Goal: Information Seeking & Learning: Learn about a topic

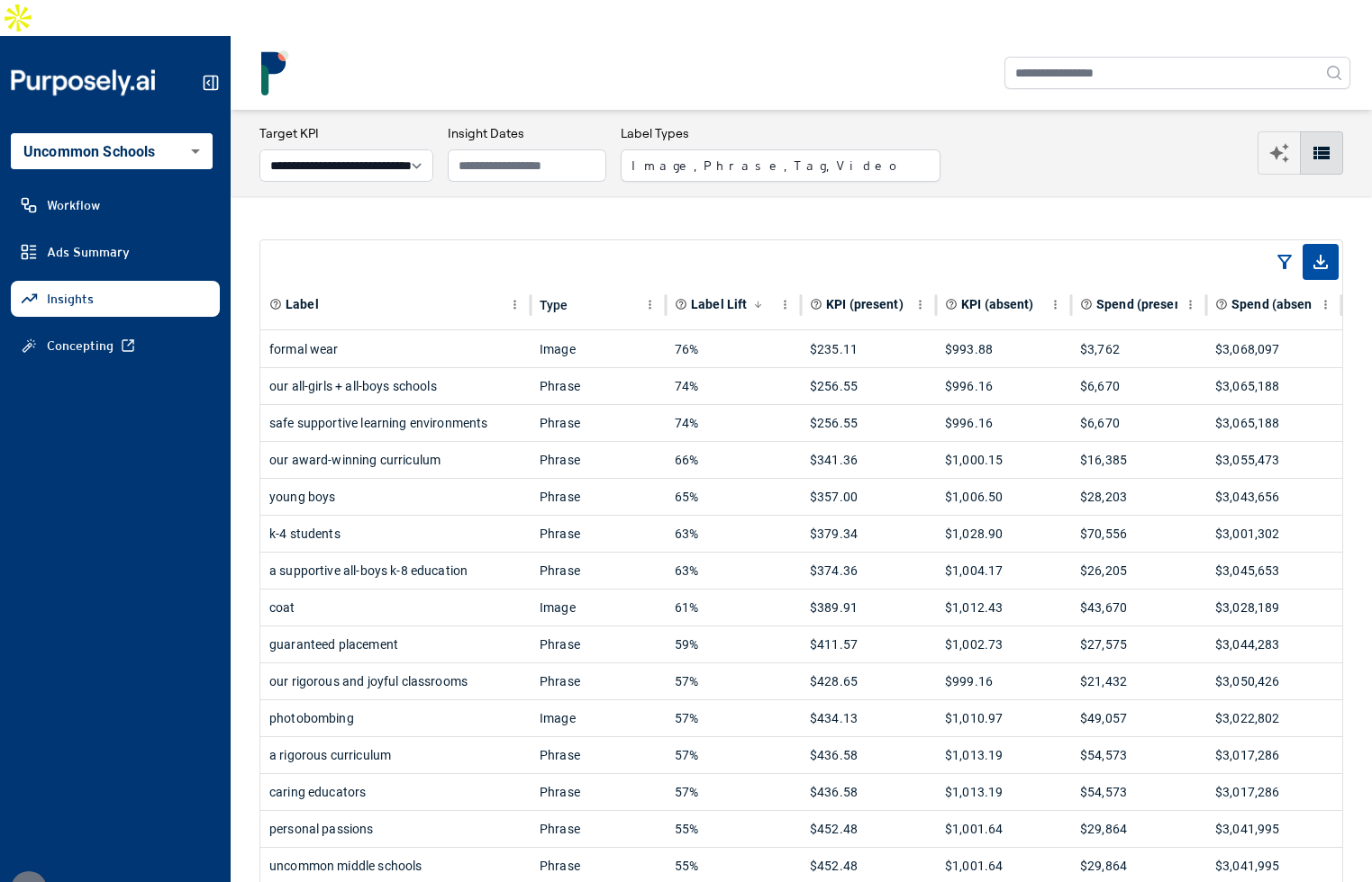
select select "**********"
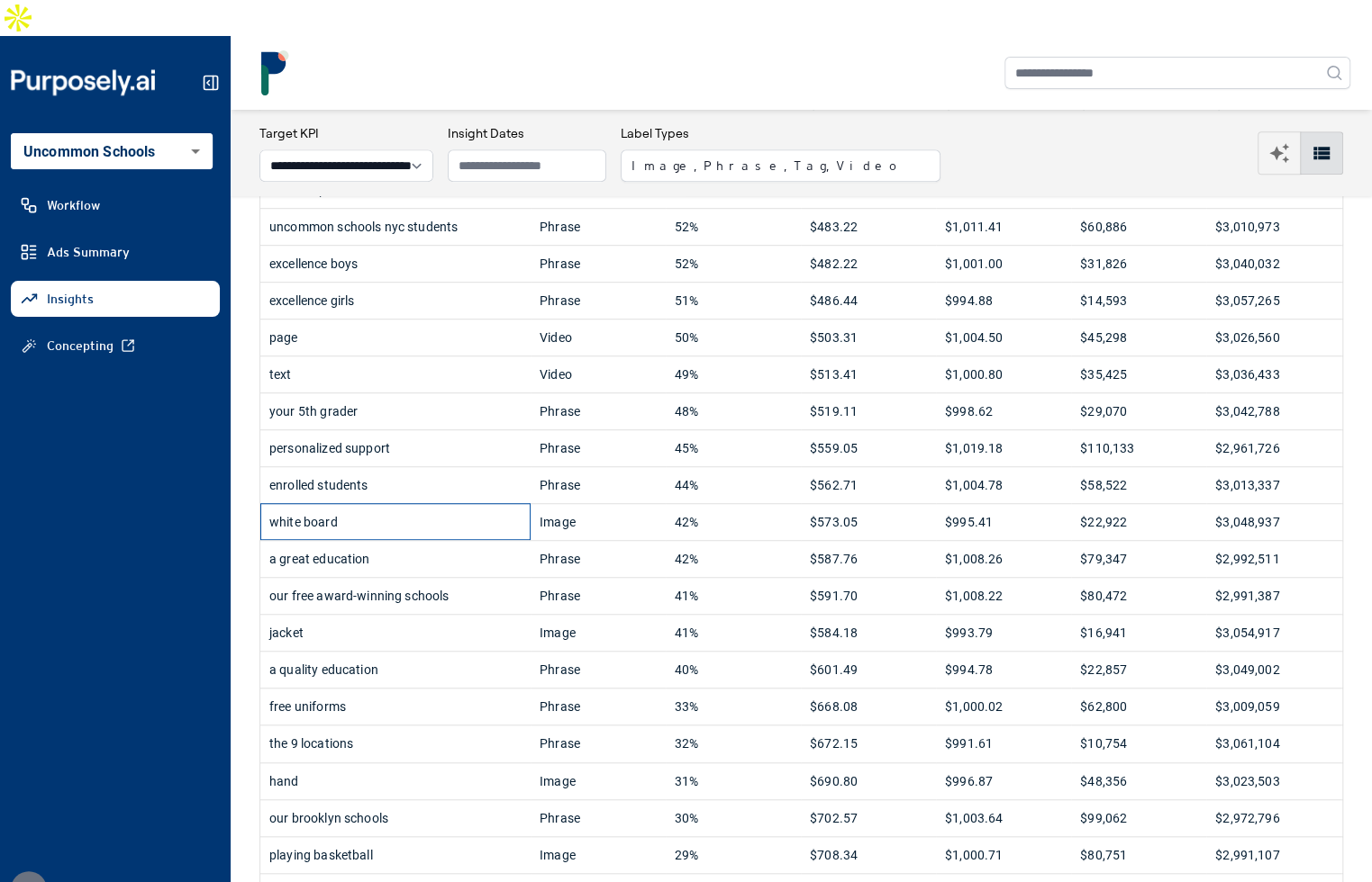
click at [443, 504] on div "white board" at bounding box center [395, 522] width 252 height 36
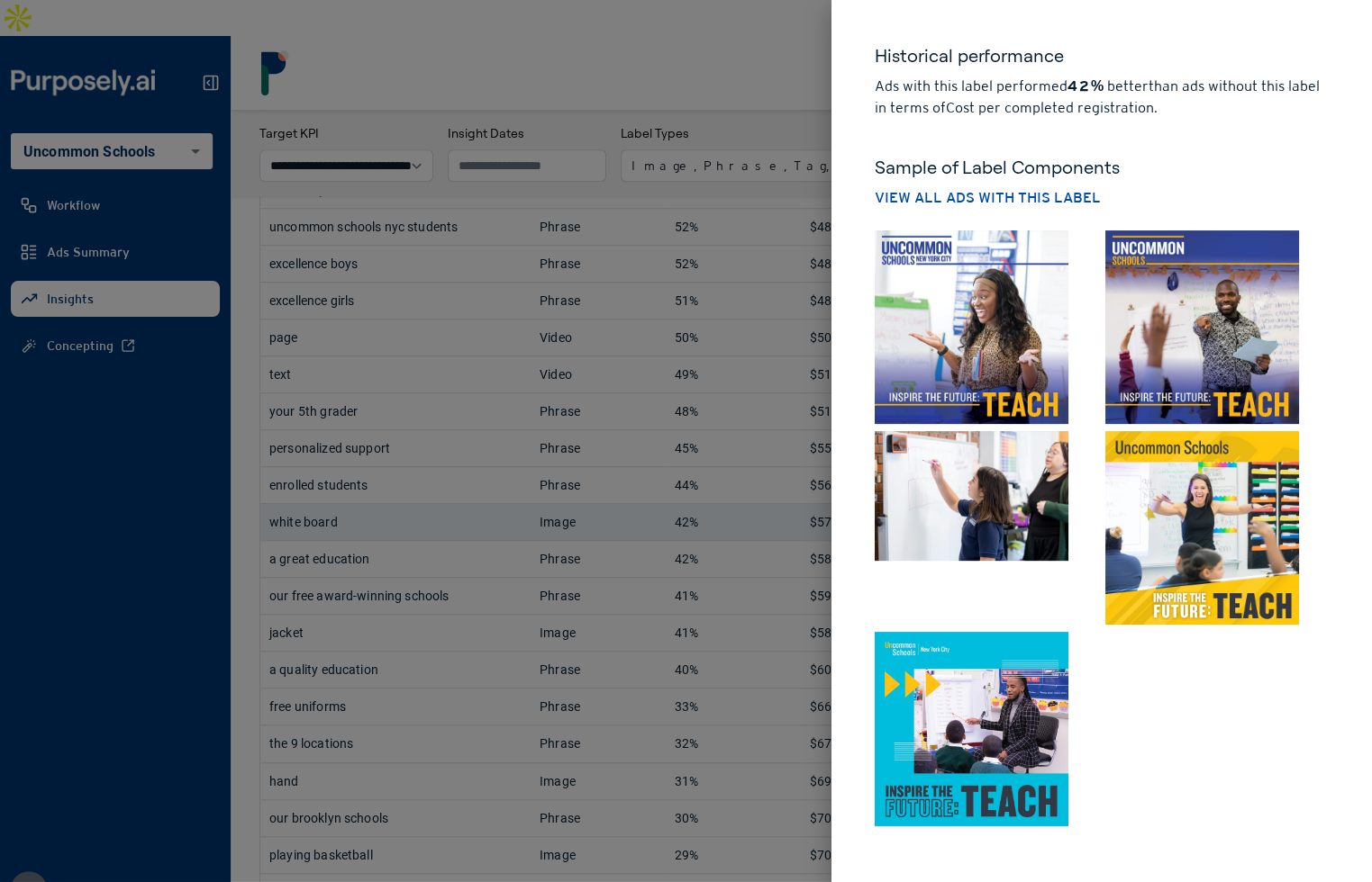
scroll to position [0, 0]
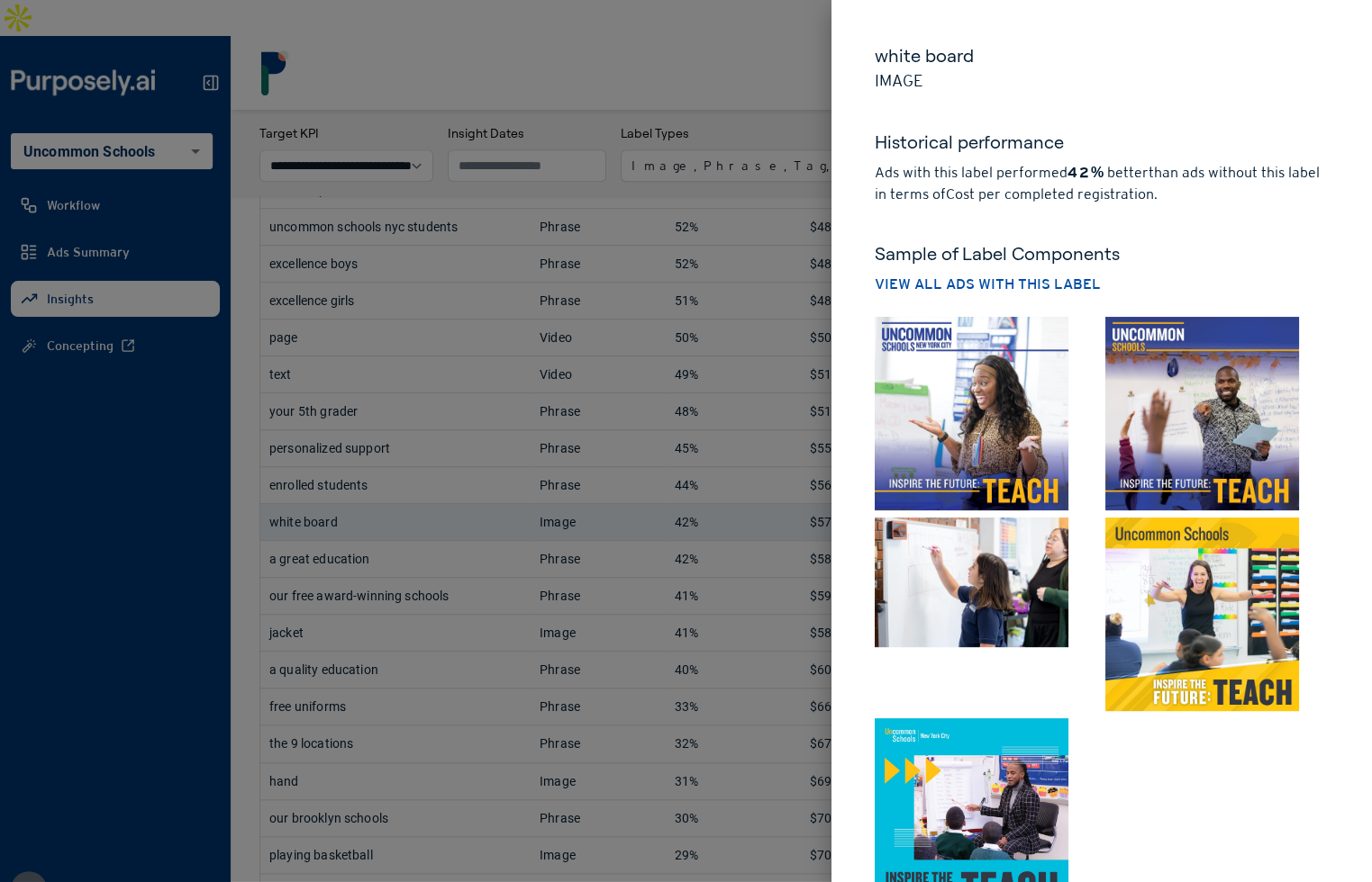
click at [1004, 451] on img at bounding box center [972, 414] width 194 height 193
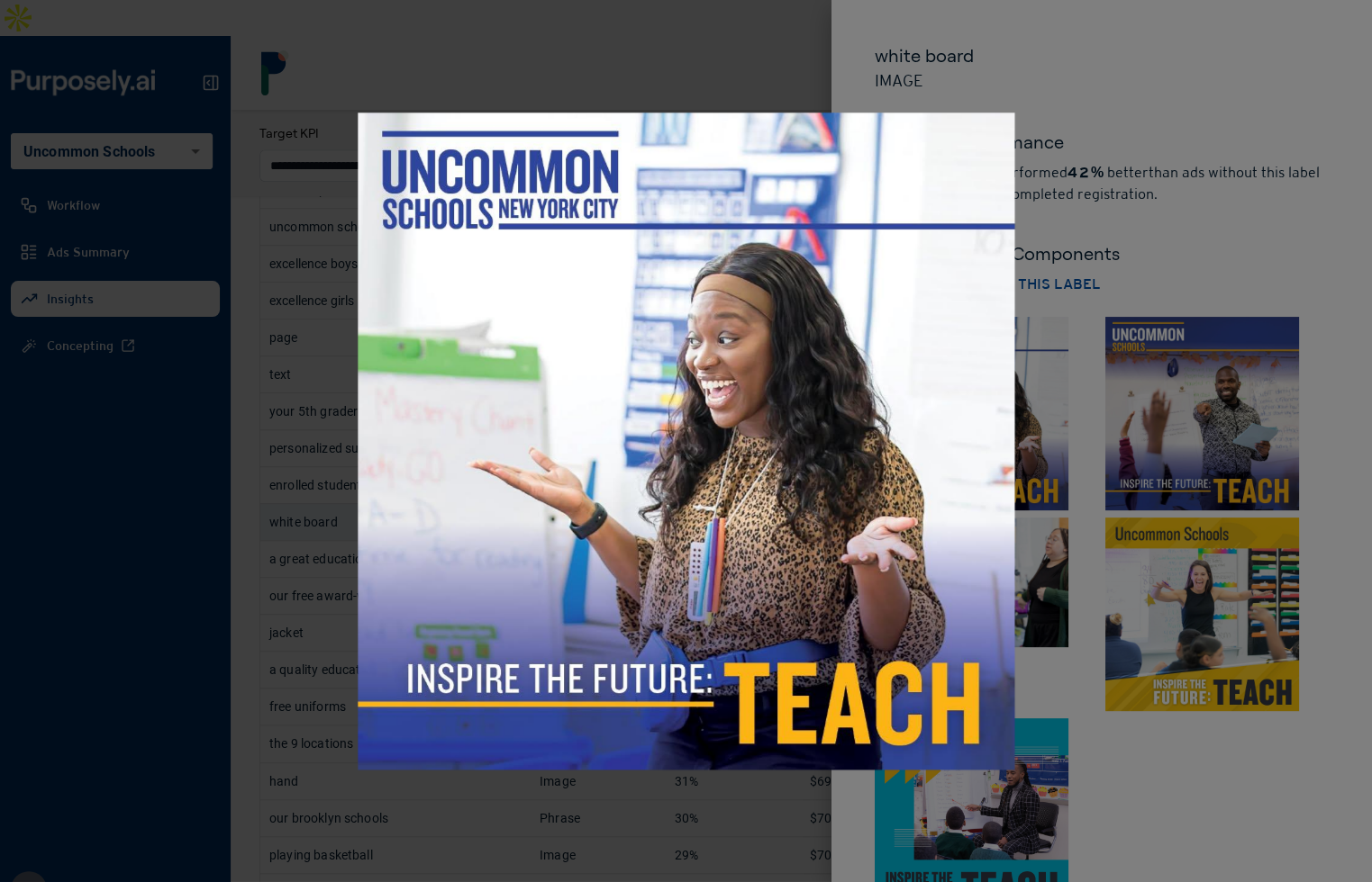
click at [1040, 434] on div at bounding box center [686, 441] width 1372 height 882
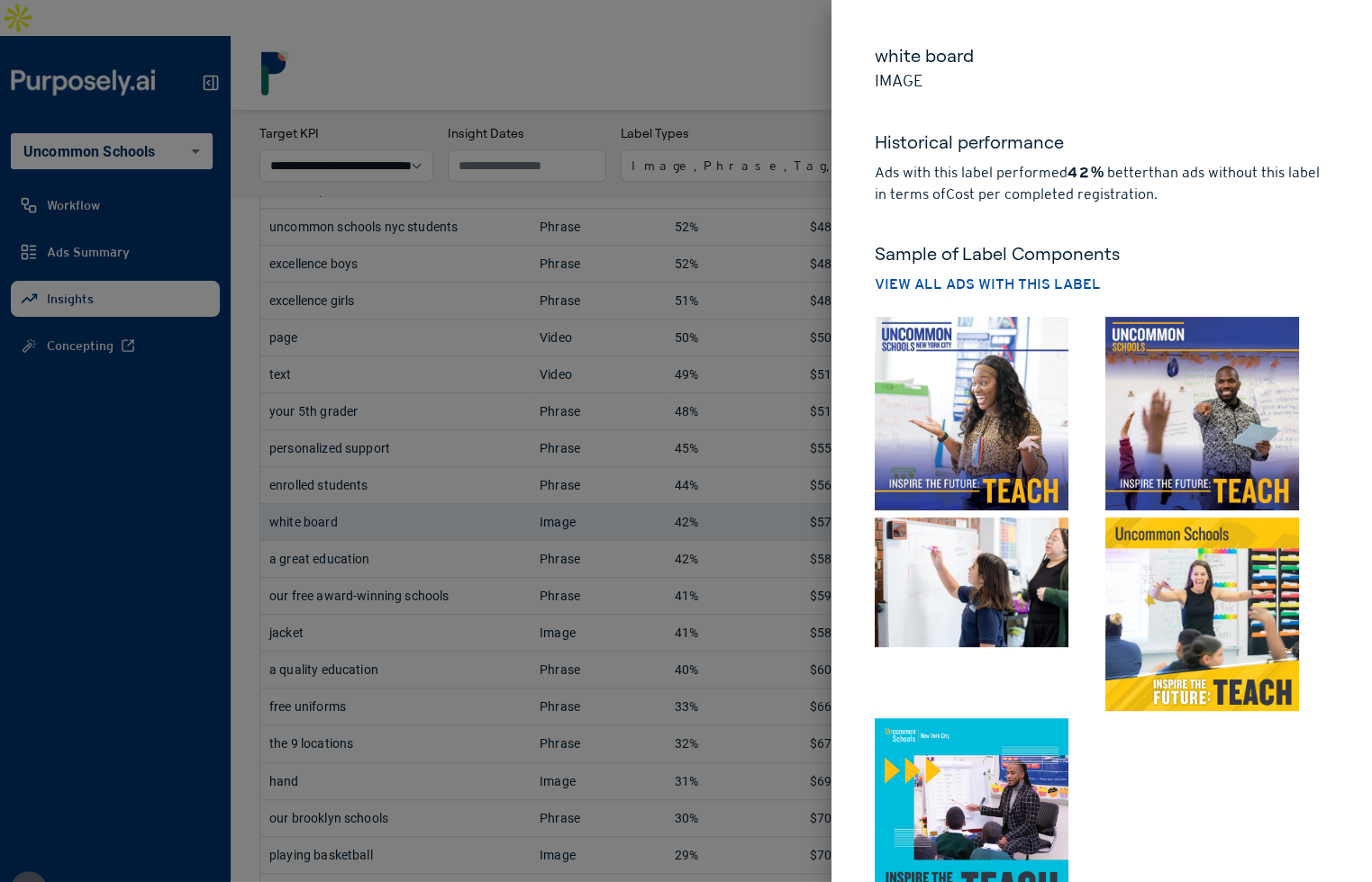
click at [770, 342] on div at bounding box center [686, 441] width 1372 height 882
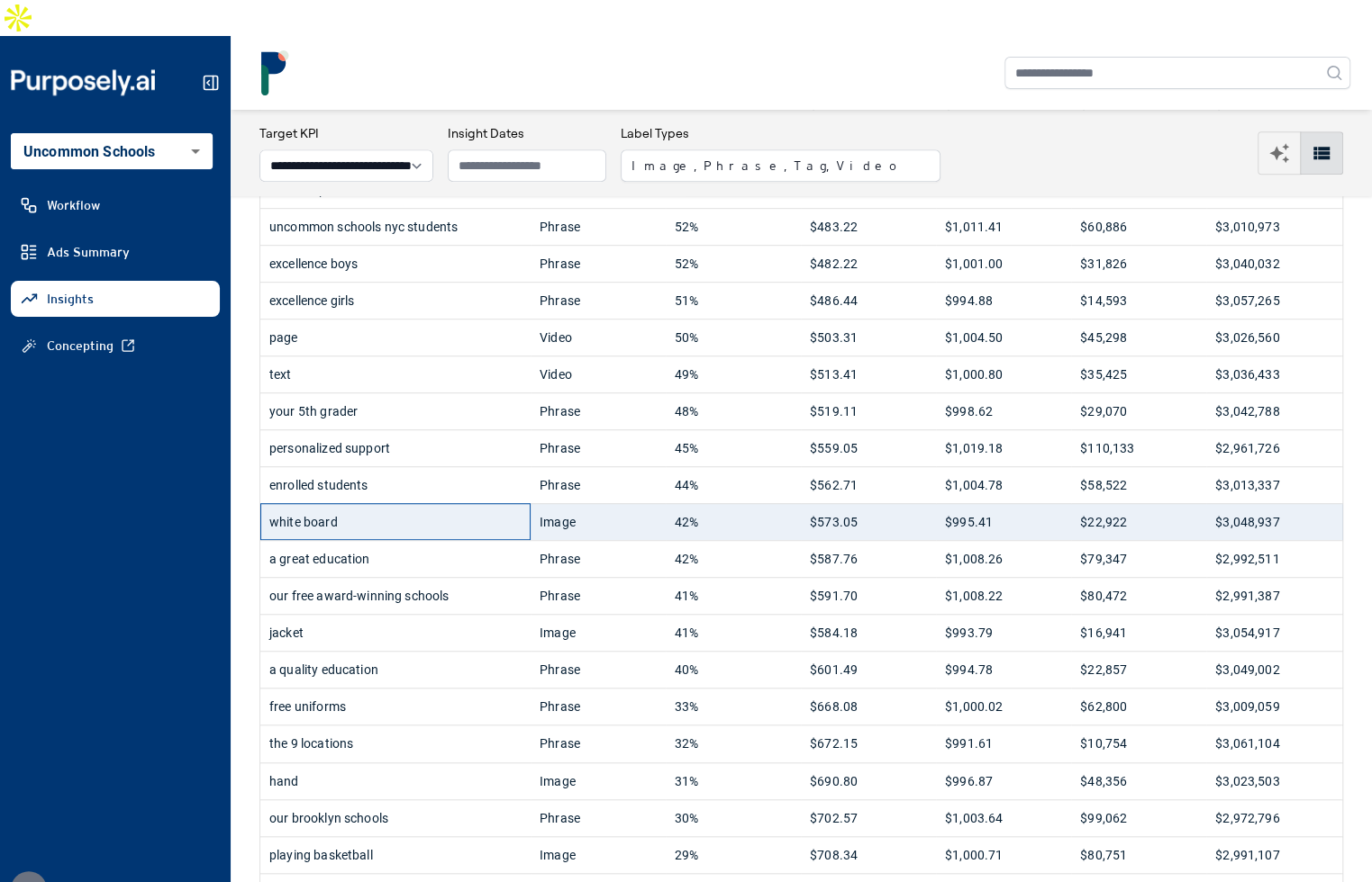
click at [418, 504] on div "white board" at bounding box center [395, 522] width 252 height 36
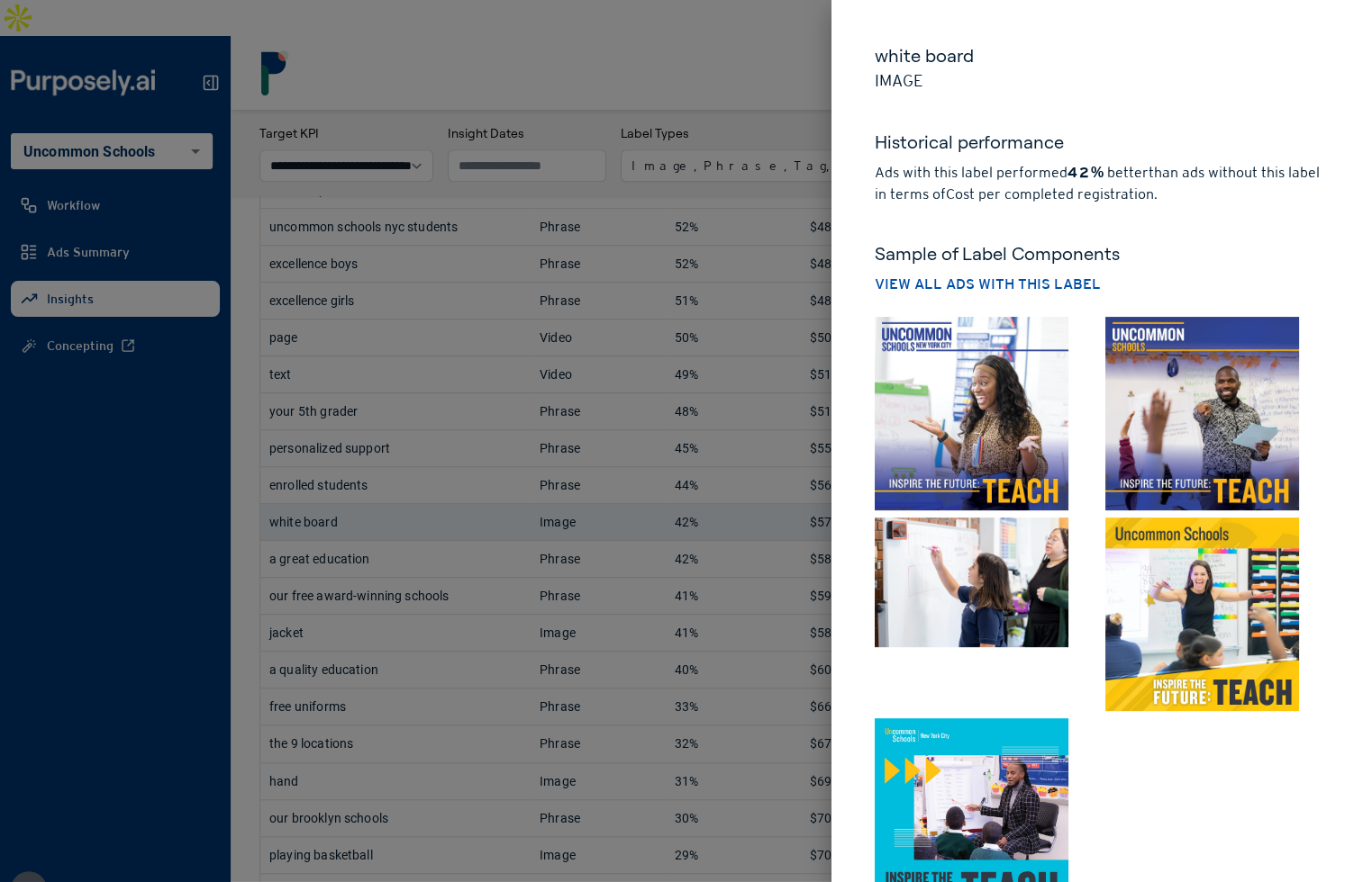
click at [805, 21] on div at bounding box center [686, 441] width 1372 height 882
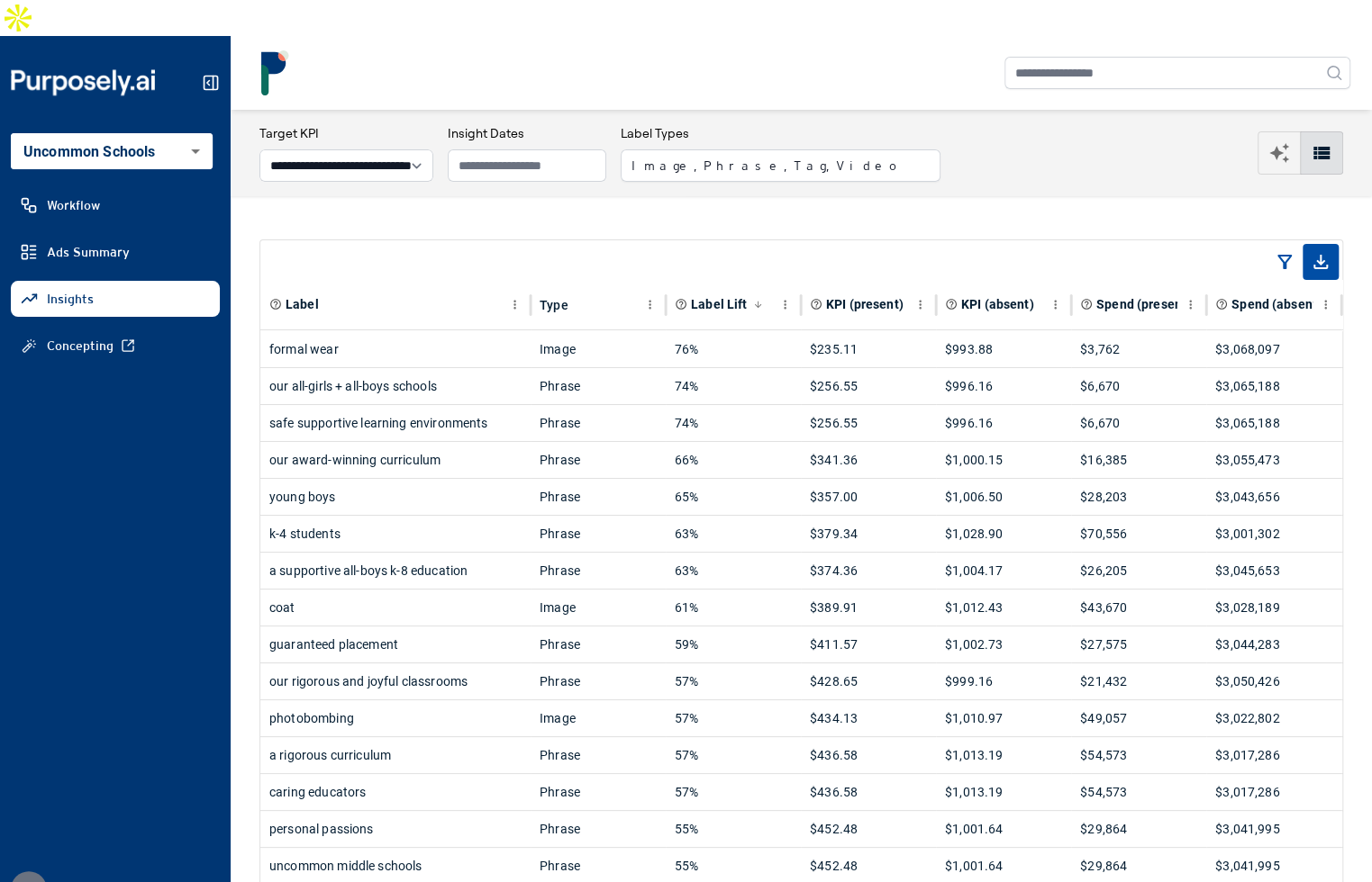
click at [773, 149] on button "Image, Phrase, Tag, Video" at bounding box center [781, 166] width 320 height 33
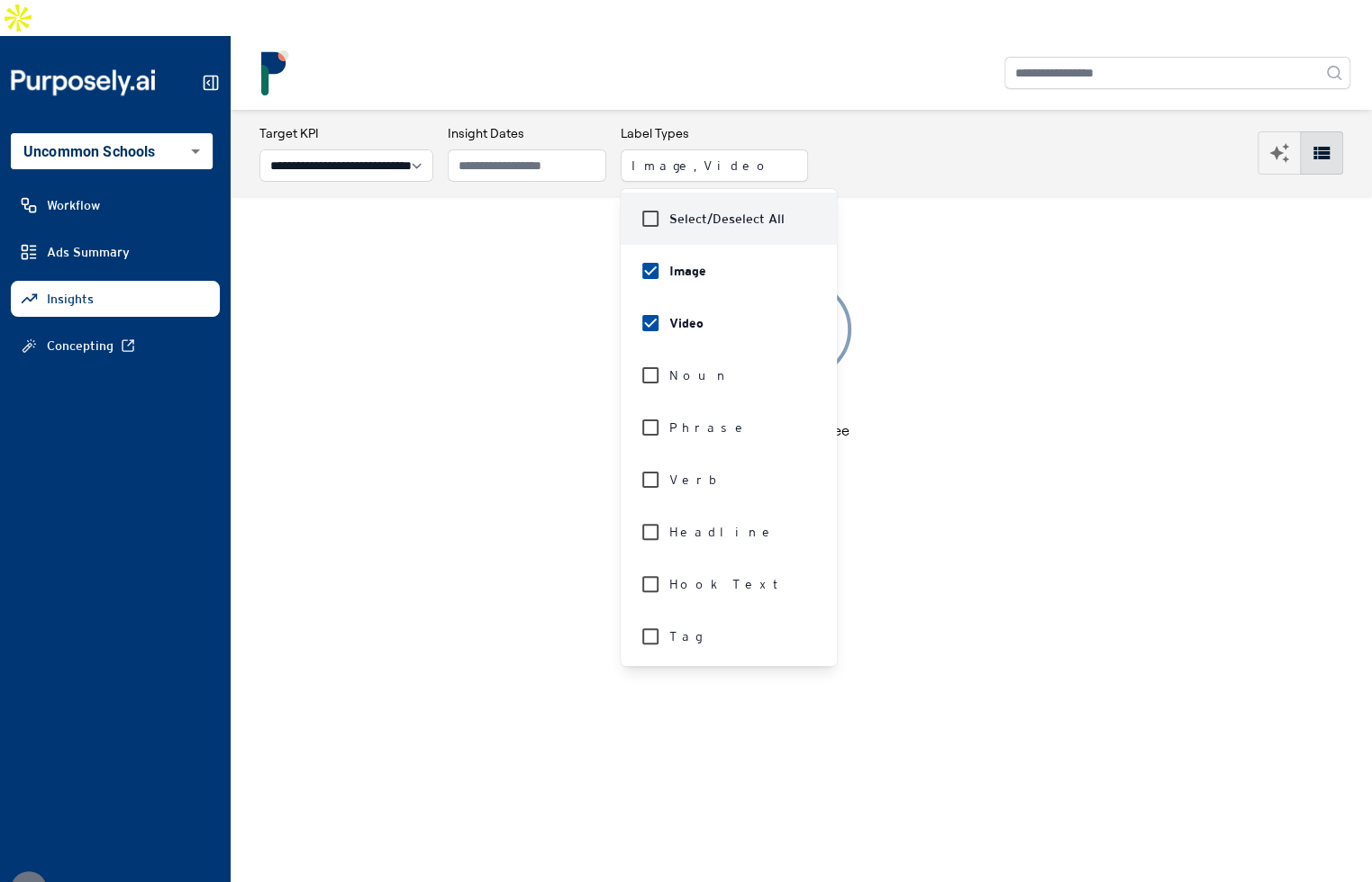
click at [1020, 124] on div "**********" at bounding box center [801, 153] width 1084 height 57
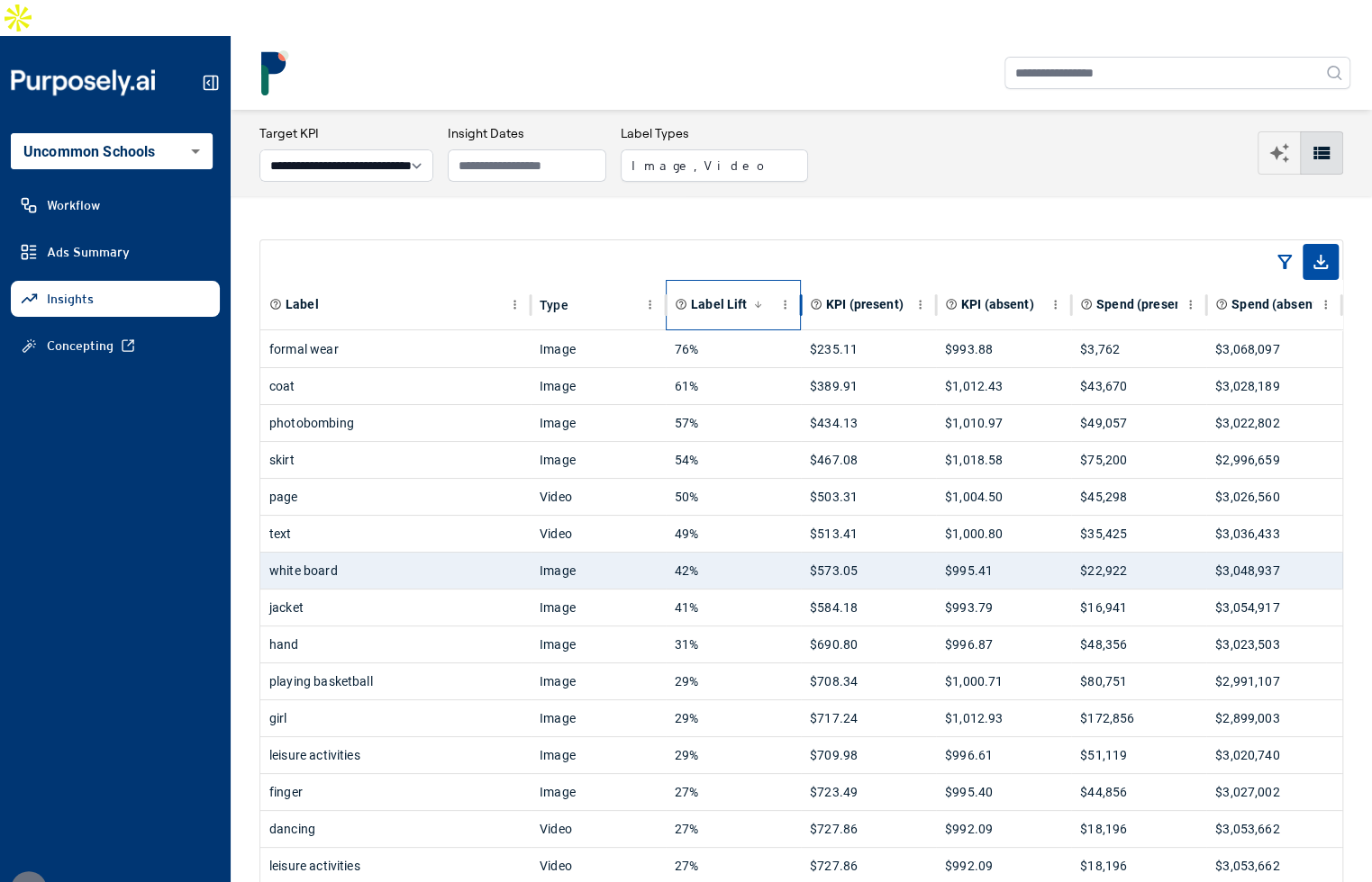
click at [715, 295] on span "Label Lift" at bounding box center [719, 304] width 56 height 18
click at [718, 295] on span "Label Lift" at bounding box center [719, 304] width 56 height 18
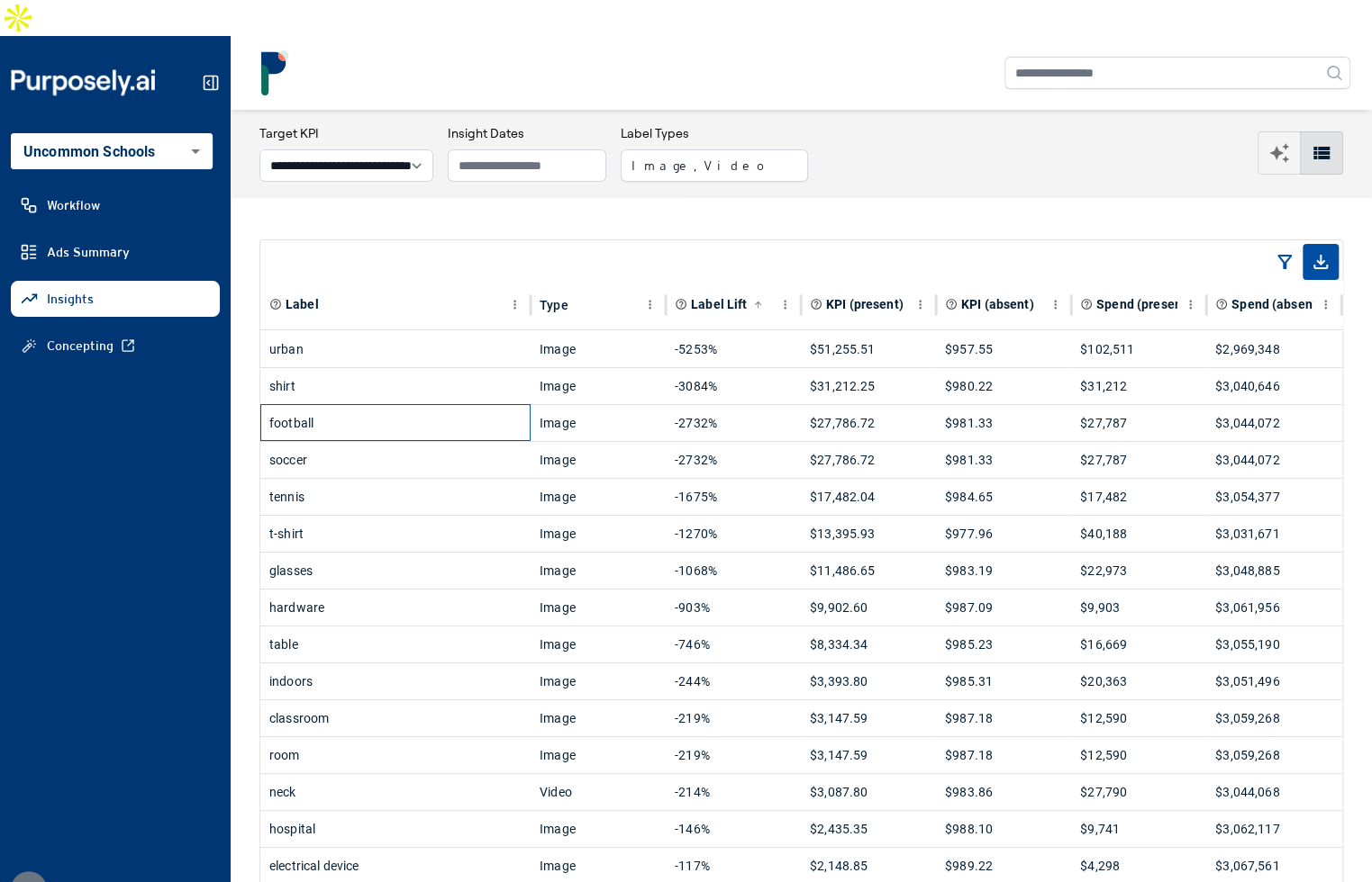
click at [480, 405] on div "football" at bounding box center [395, 423] width 252 height 36
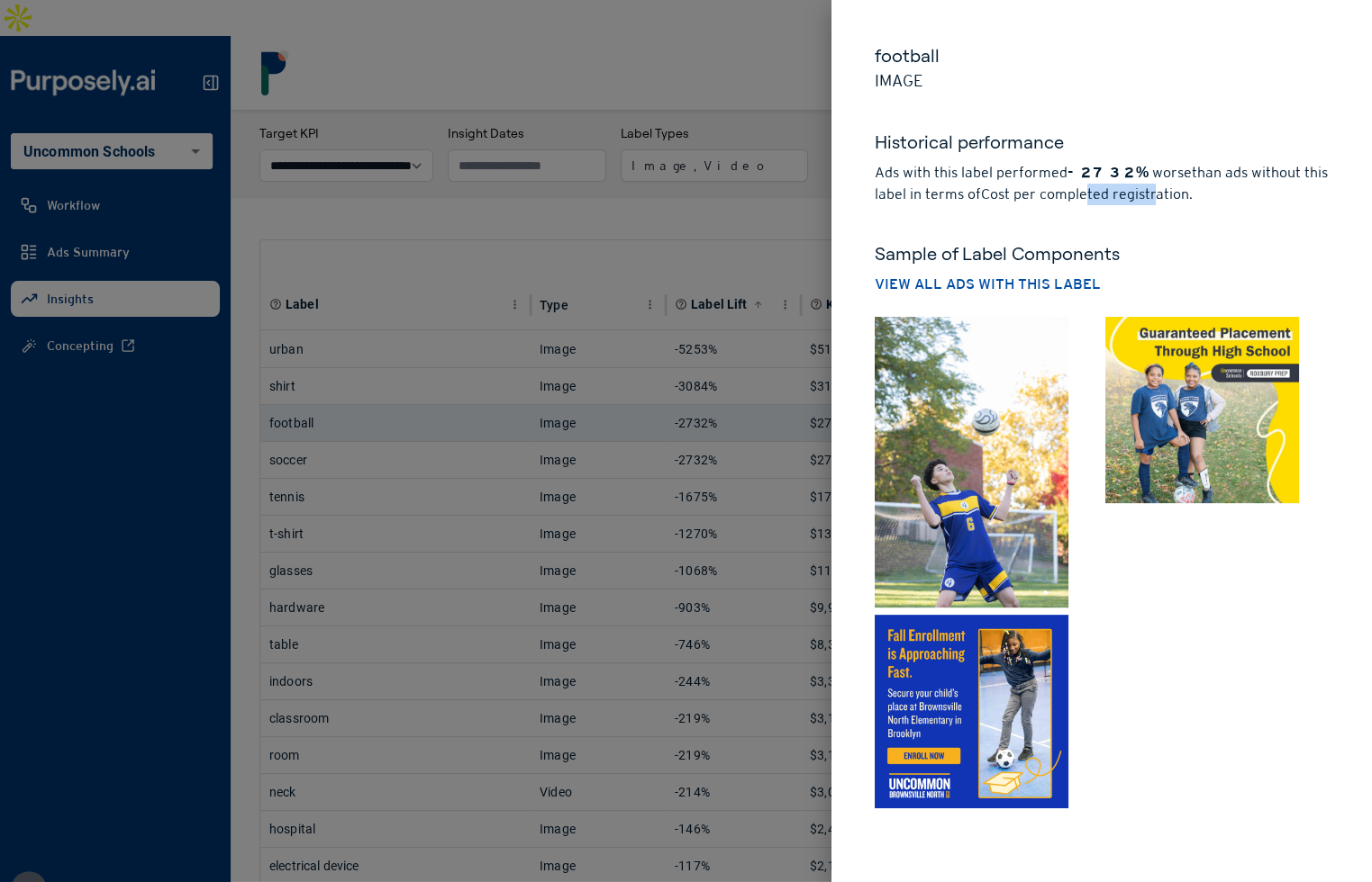
drag, startPoint x: 1093, startPoint y: 192, endPoint x: 1153, endPoint y: 193, distance: 60.0
click at [1153, 193] on p "Ads with this label performed -2732% worse than ads without this label in terms…" at bounding box center [1102, 183] width 454 height 43
click at [812, 179] on div at bounding box center [686, 441] width 1372 height 882
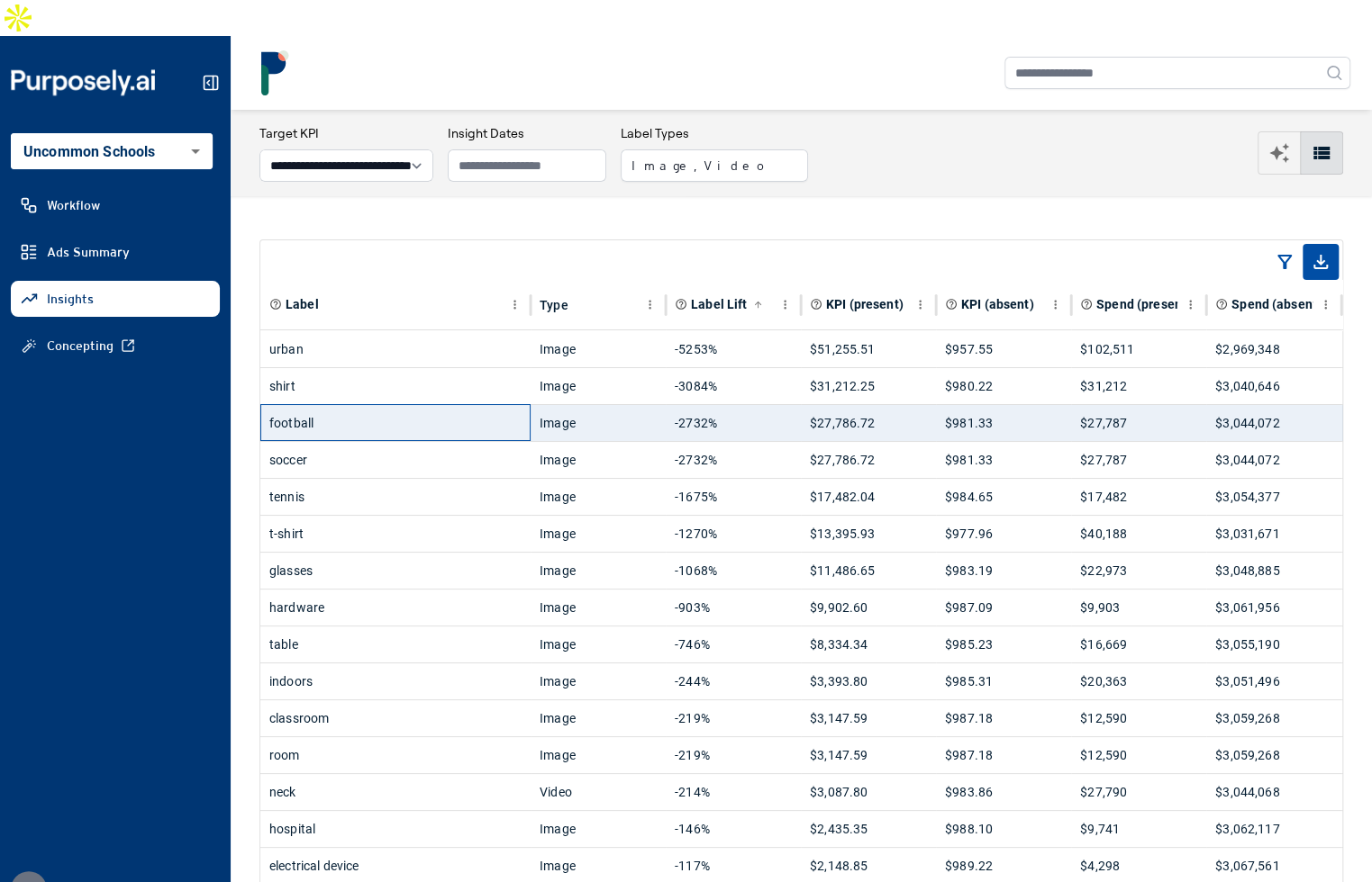
click at [395, 405] on div "football" at bounding box center [395, 423] width 252 height 36
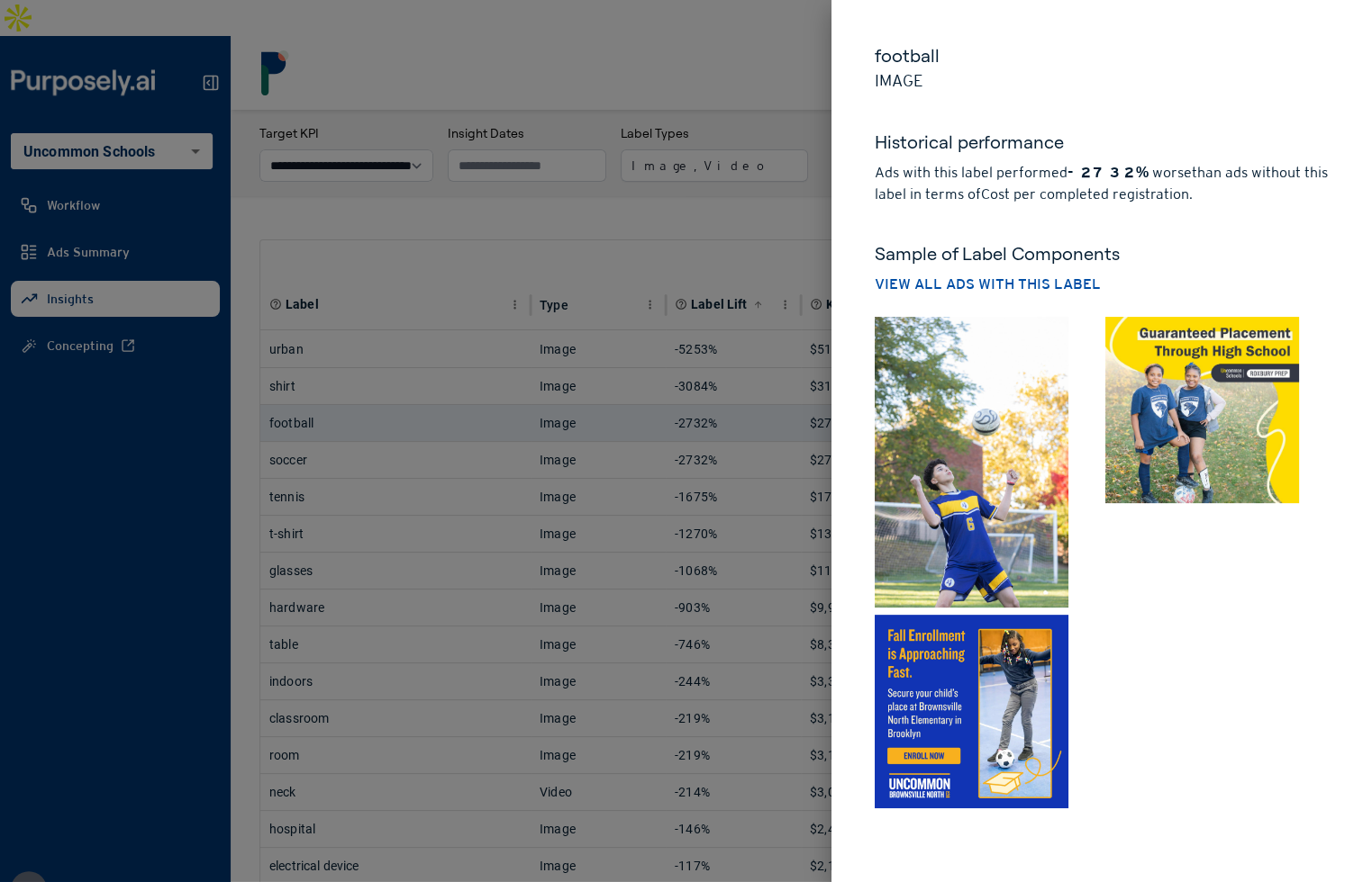
drag, startPoint x: 626, startPoint y: 188, endPoint x: 616, endPoint y: 195, distance: 12.2
click at [626, 188] on div at bounding box center [686, 441] width 1372 height 882
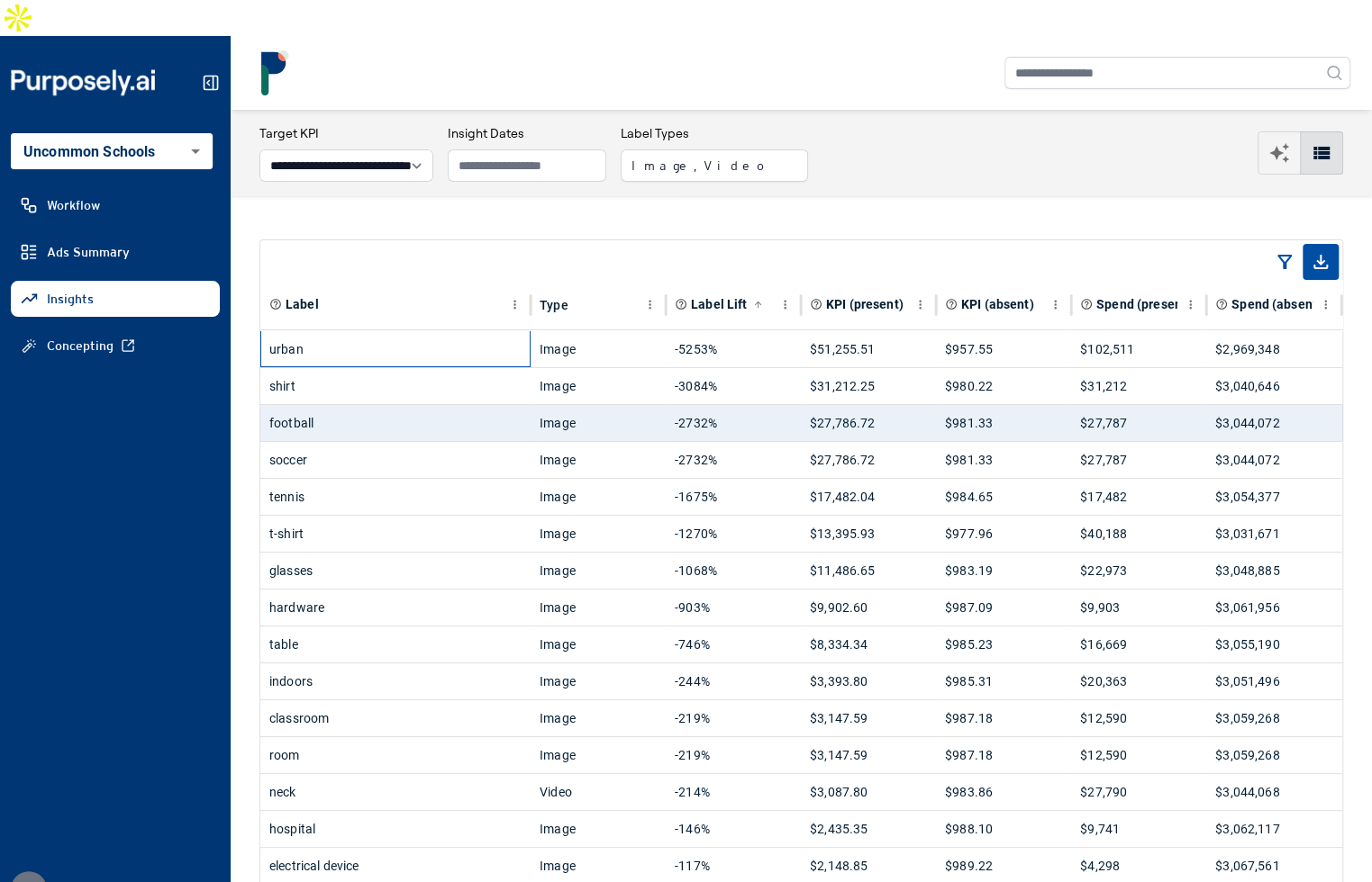
click at [451, 331] on div "urban" at bounding box center [395, 350] width 252 height 36
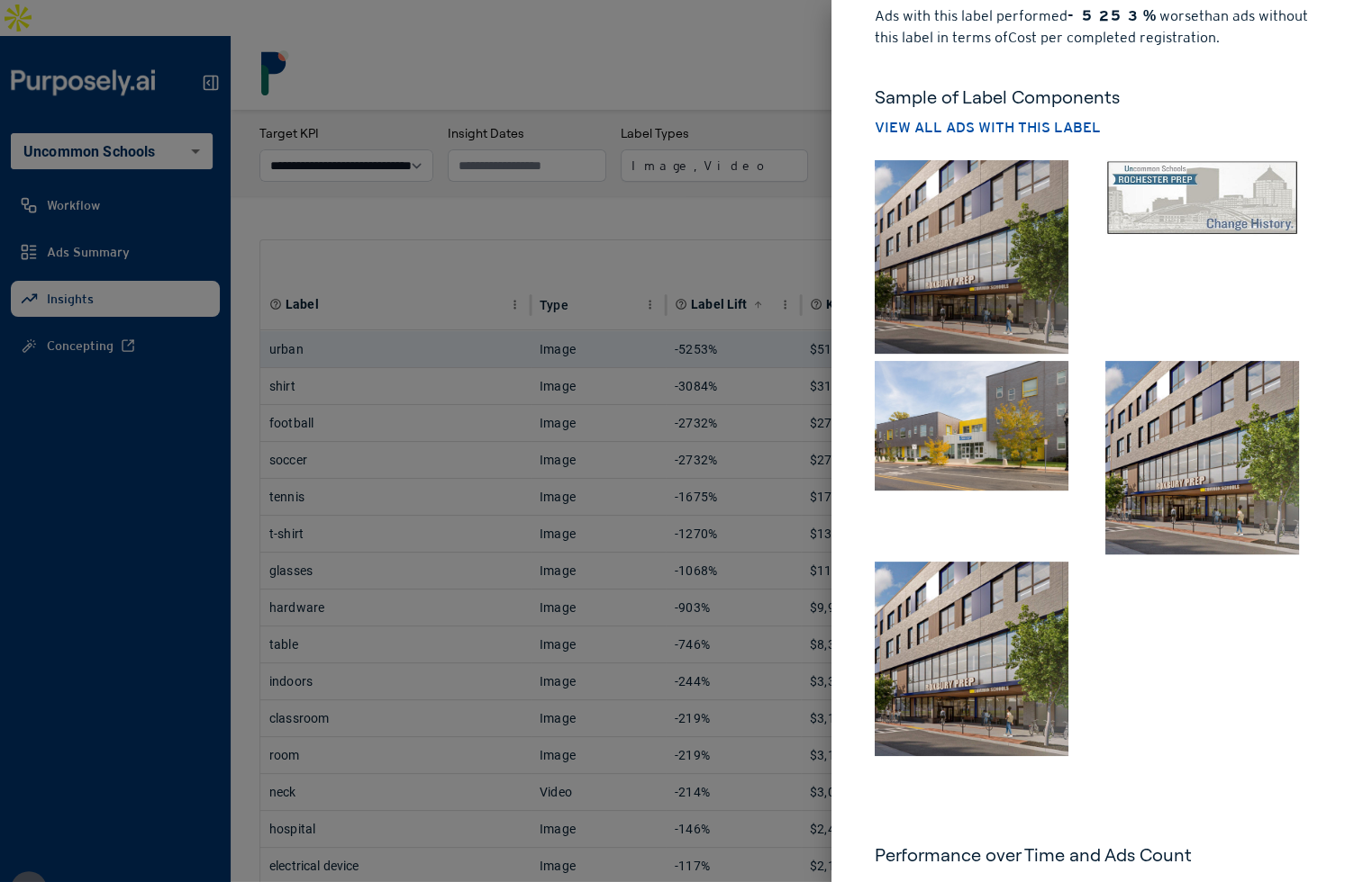
click at [784, 701] on div at bounding box center [686, 441] width 1372 height 882
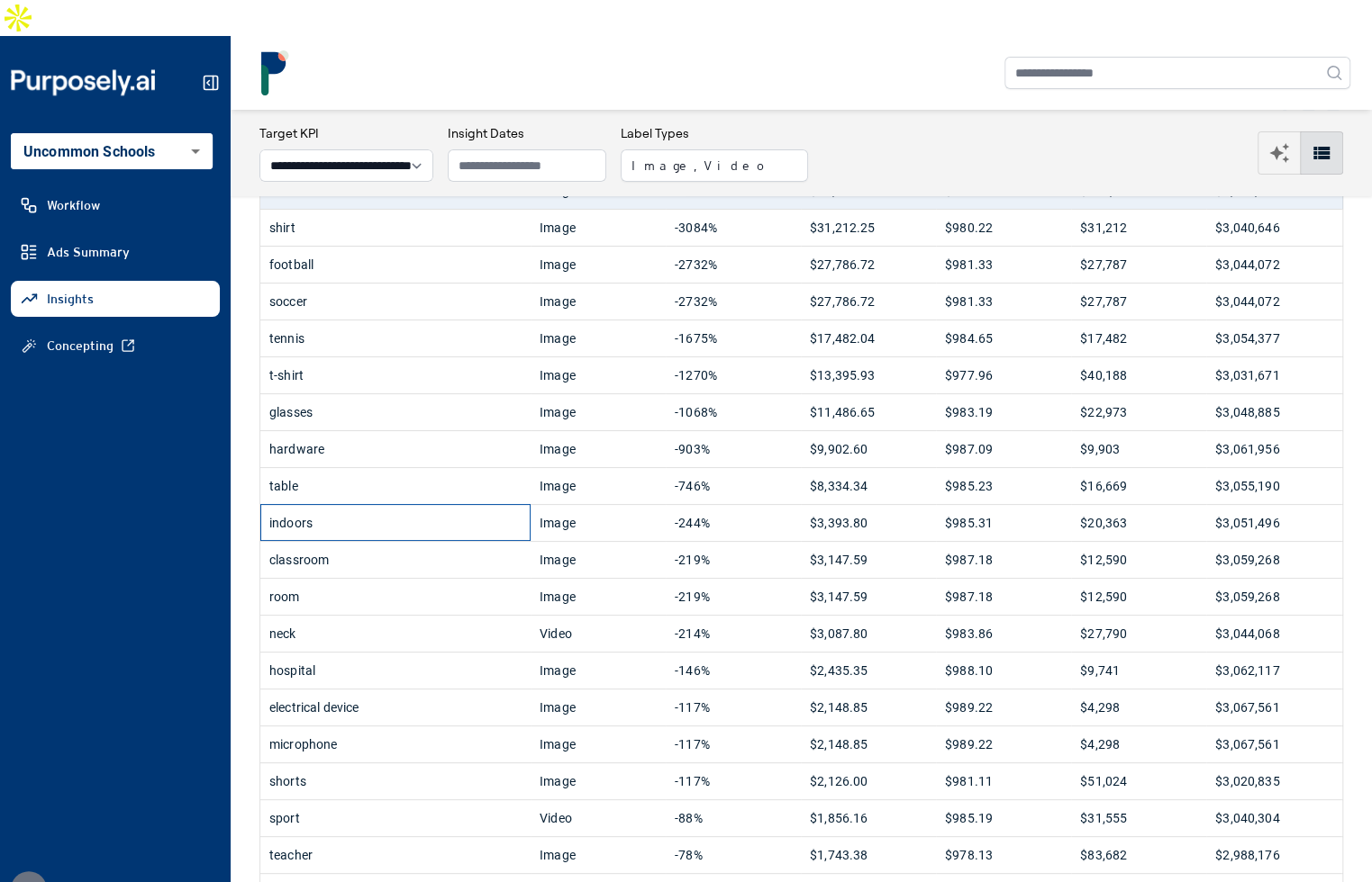
click at [476, 505] on div "indoors" at bounding box center [395, 523] width 252 height 36
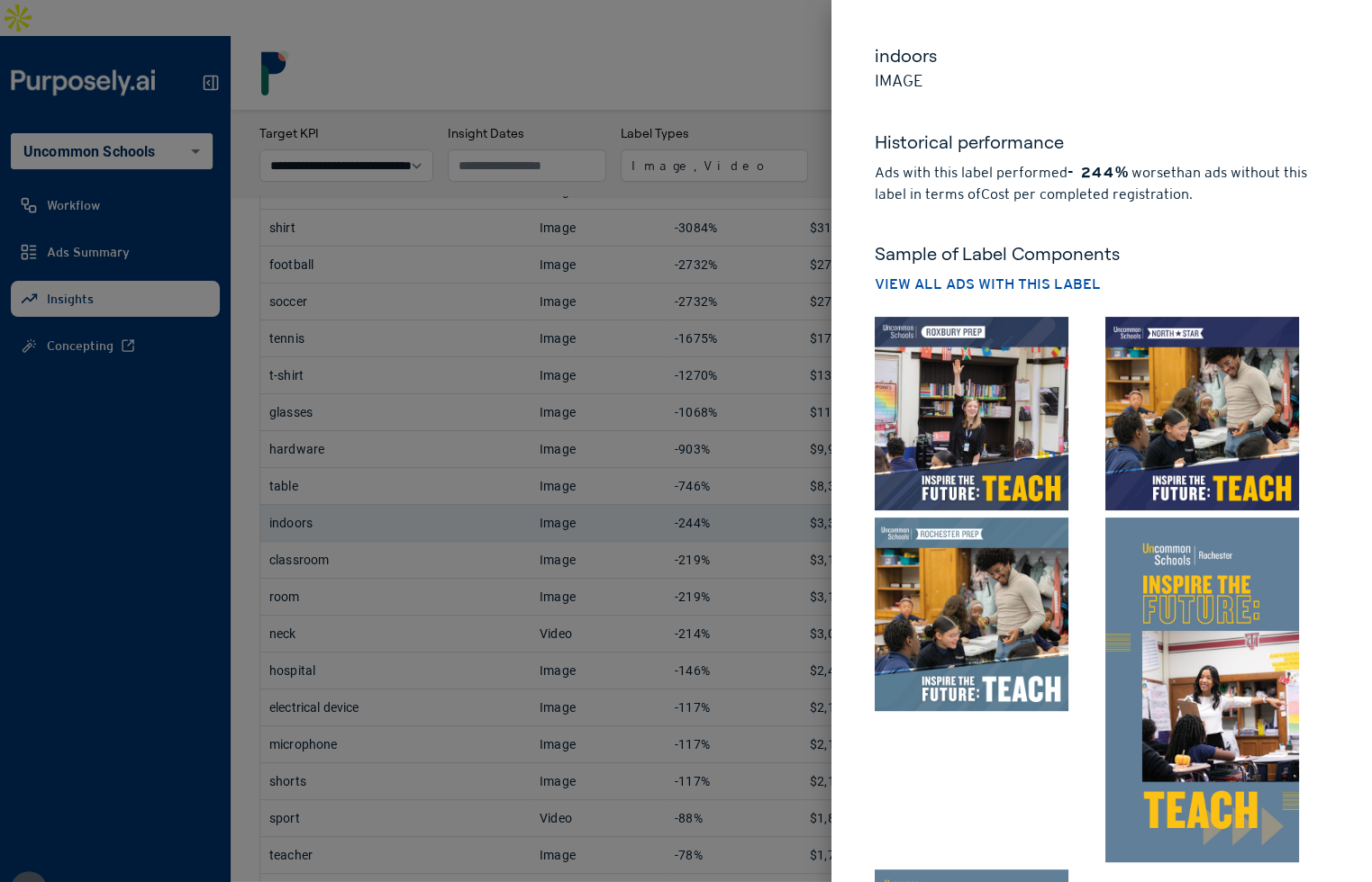
click at [667, 584] on div at bounding box center [686, 441] width 1372 height 882
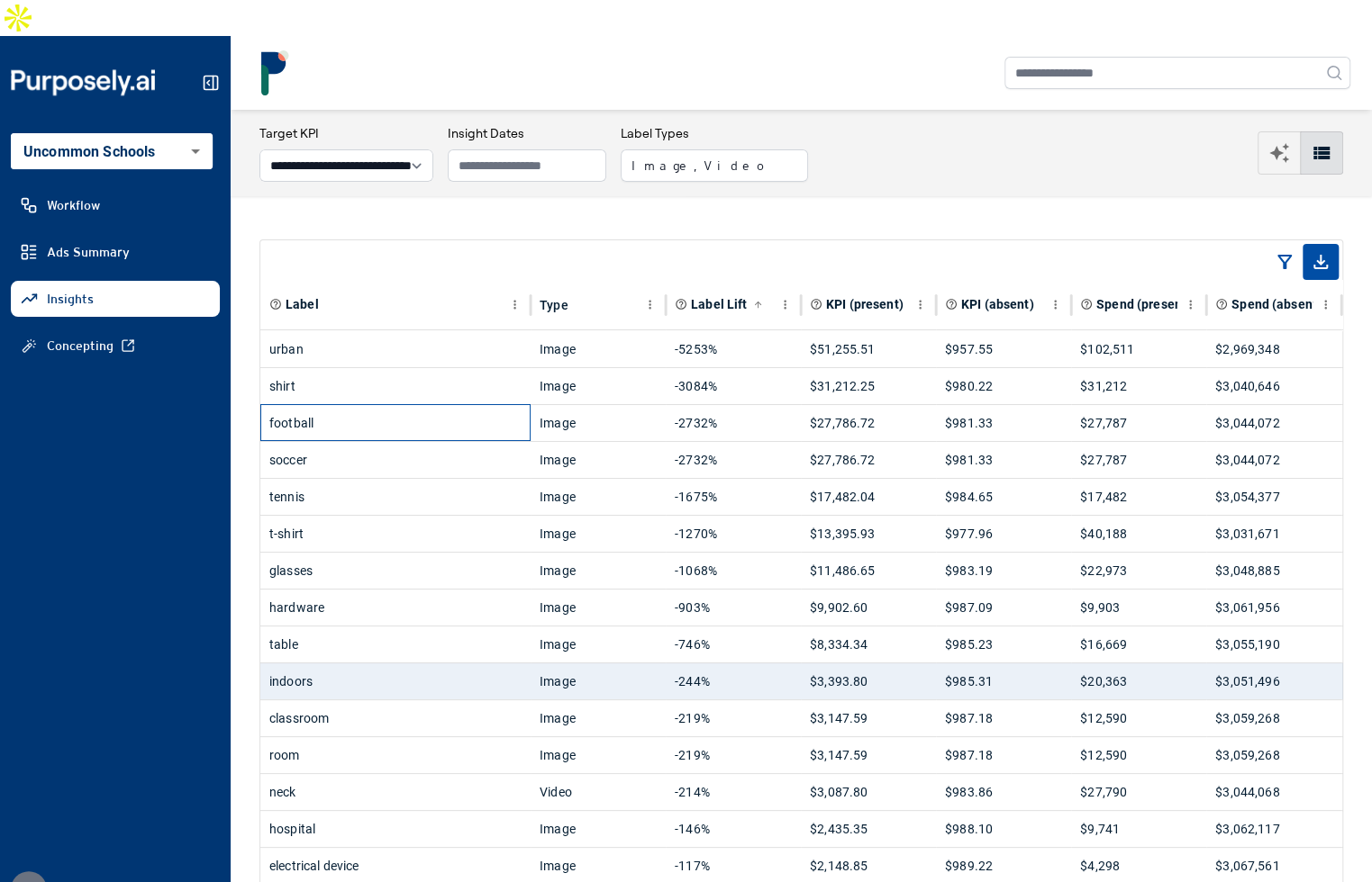
click at [477, 405] on div "football" at bounding box center [395, 423] width 252 height 36
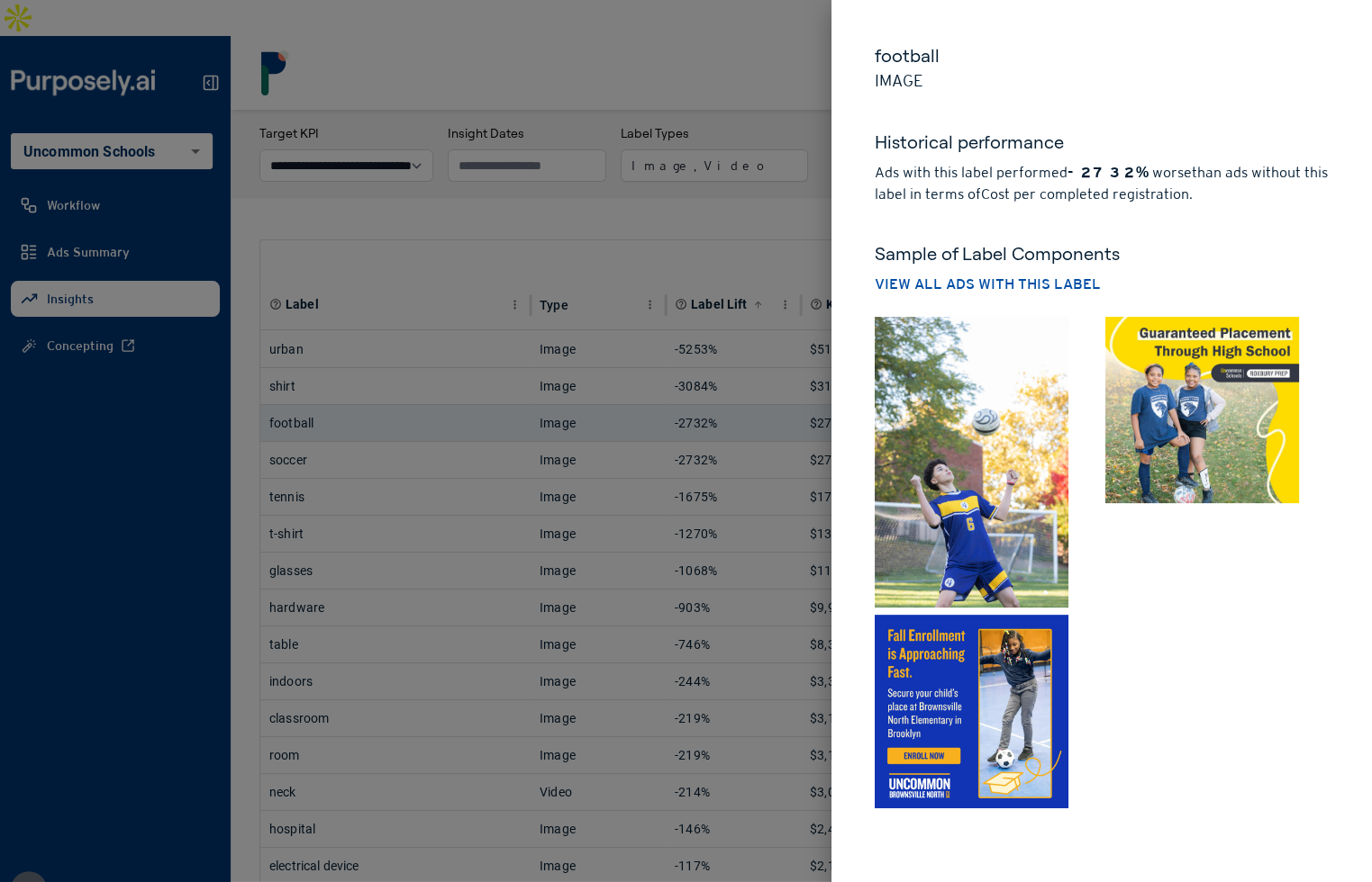
click at [747, 271] on div at bounding box center [686, 441] width 1372 height 882
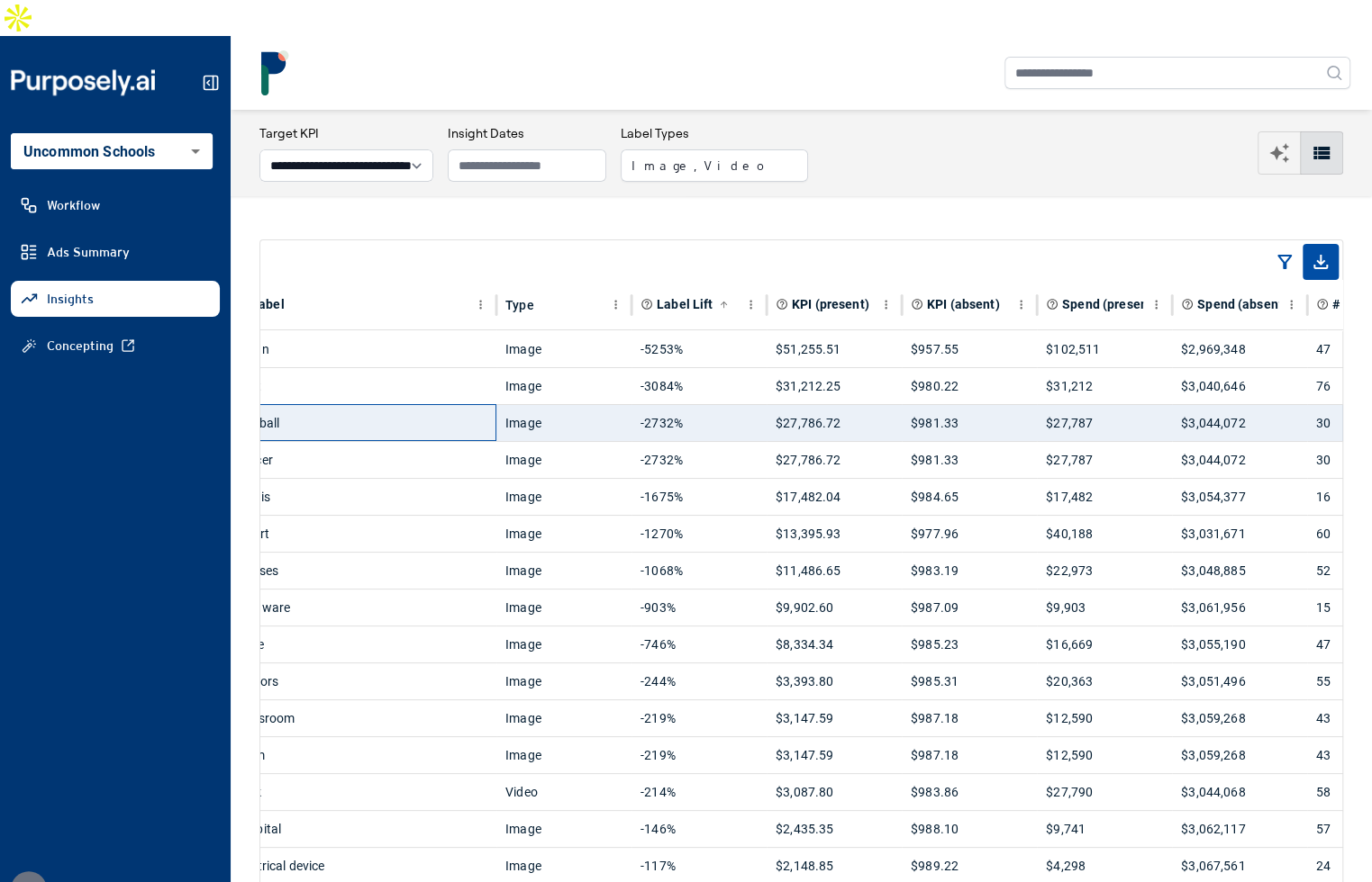
scroll to position [0, 55]
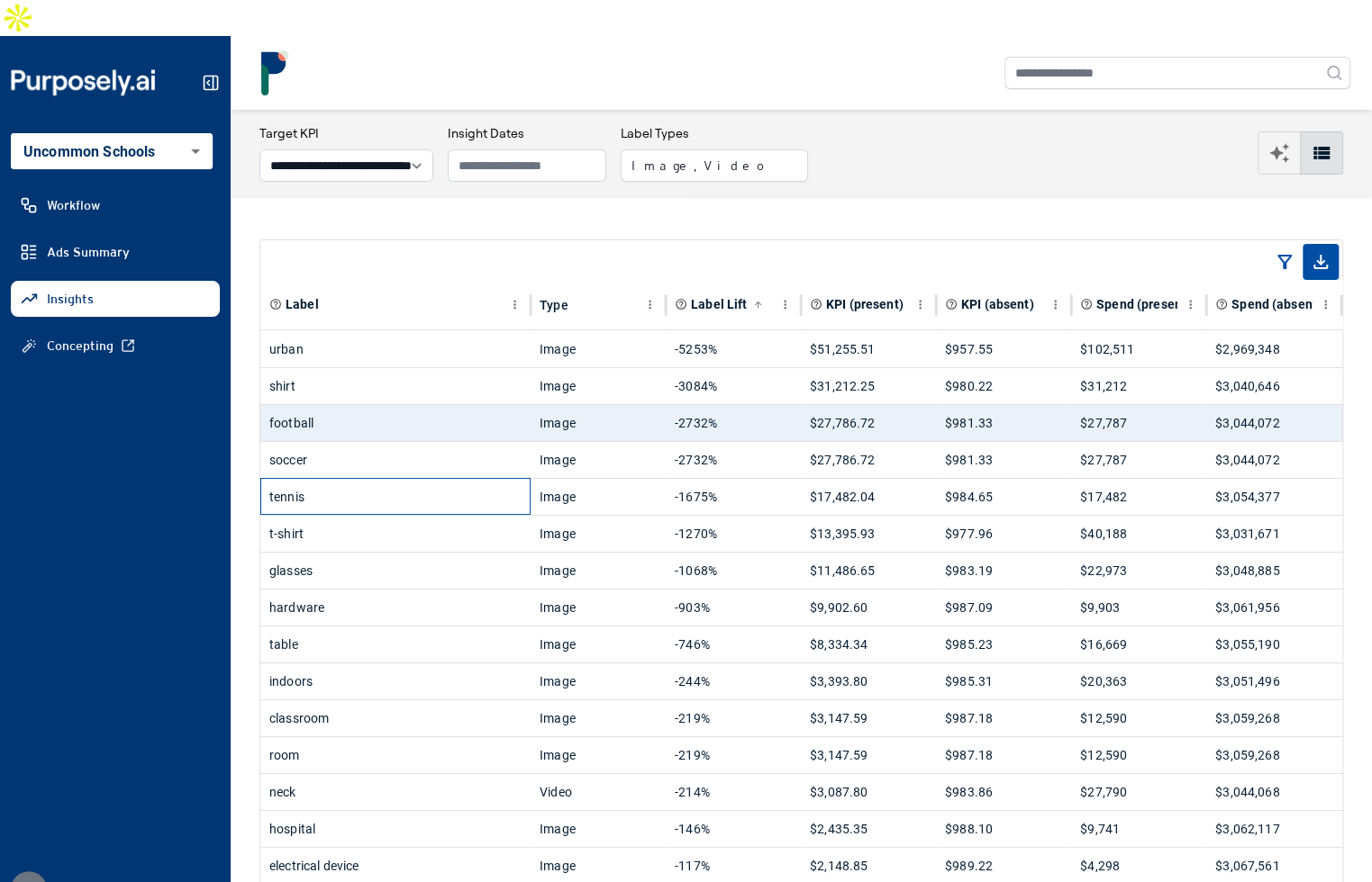
click at [529, 478] on div "tennis" at bounding box center [396, 496] width 270 height 37
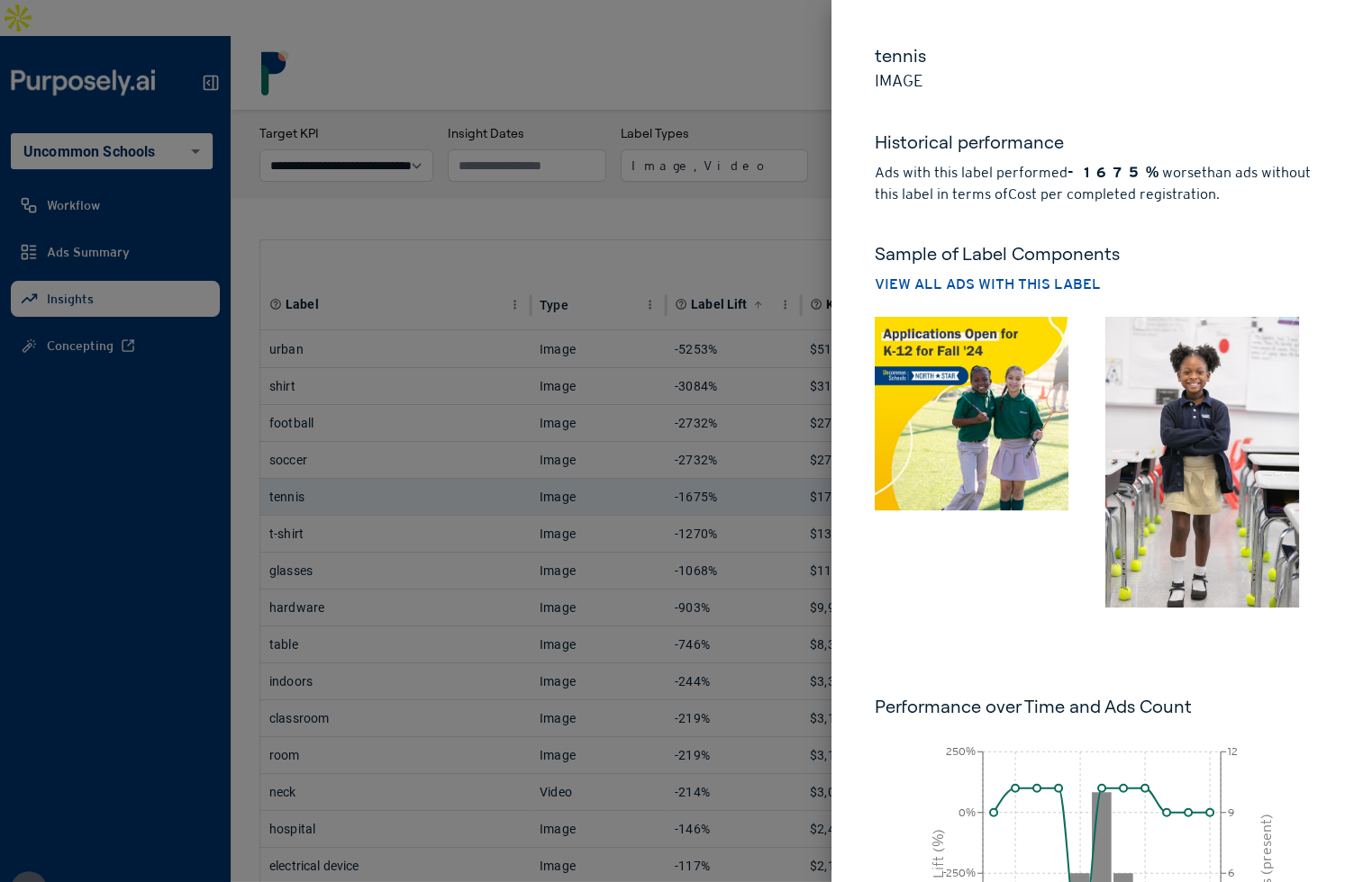
click at [1010, 483] on img at bounding box center [972, 414] width 194 height 193
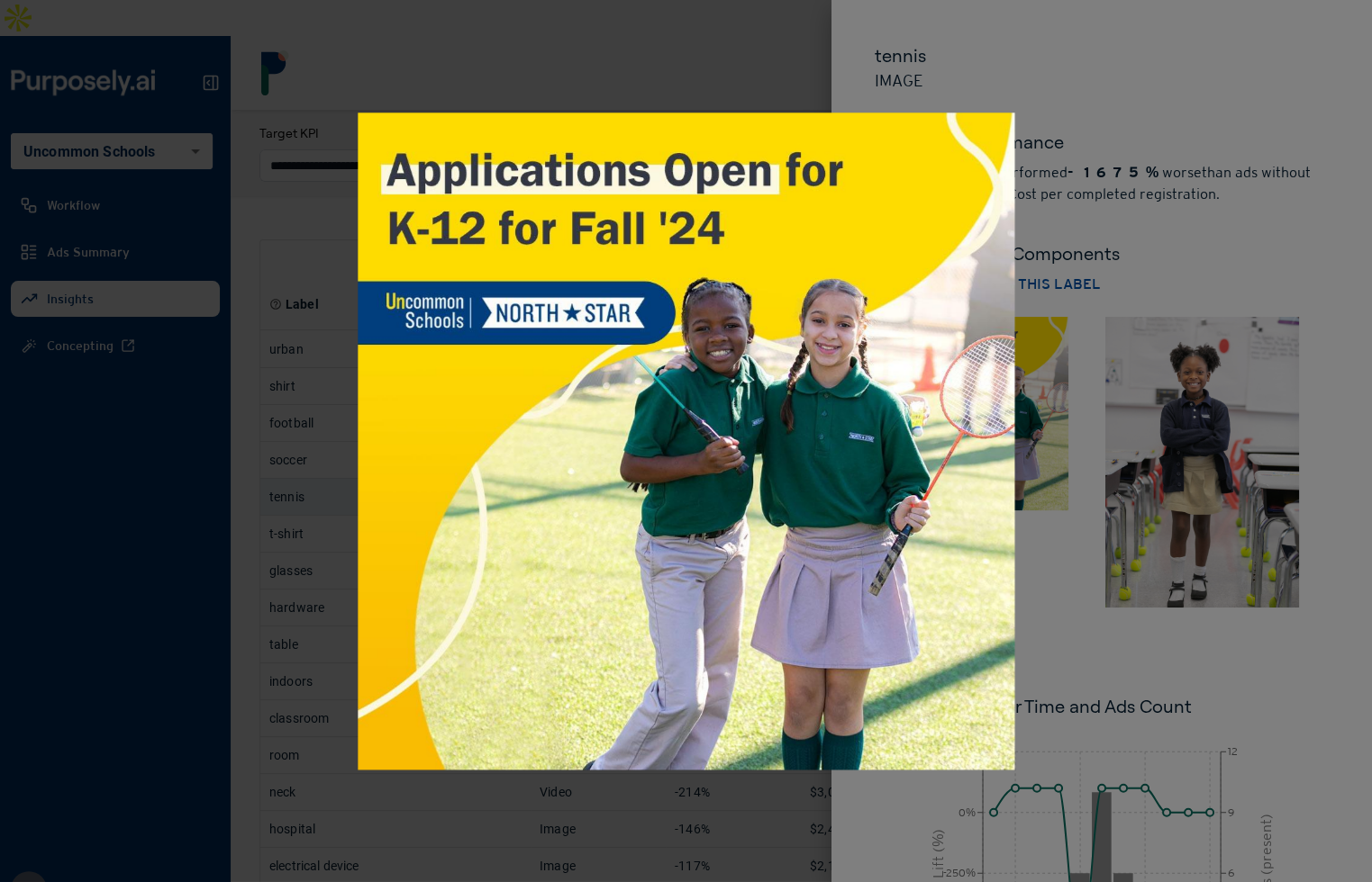
click at [1063, 579] on div at bounding box center [686, 441] width 1372 height 882
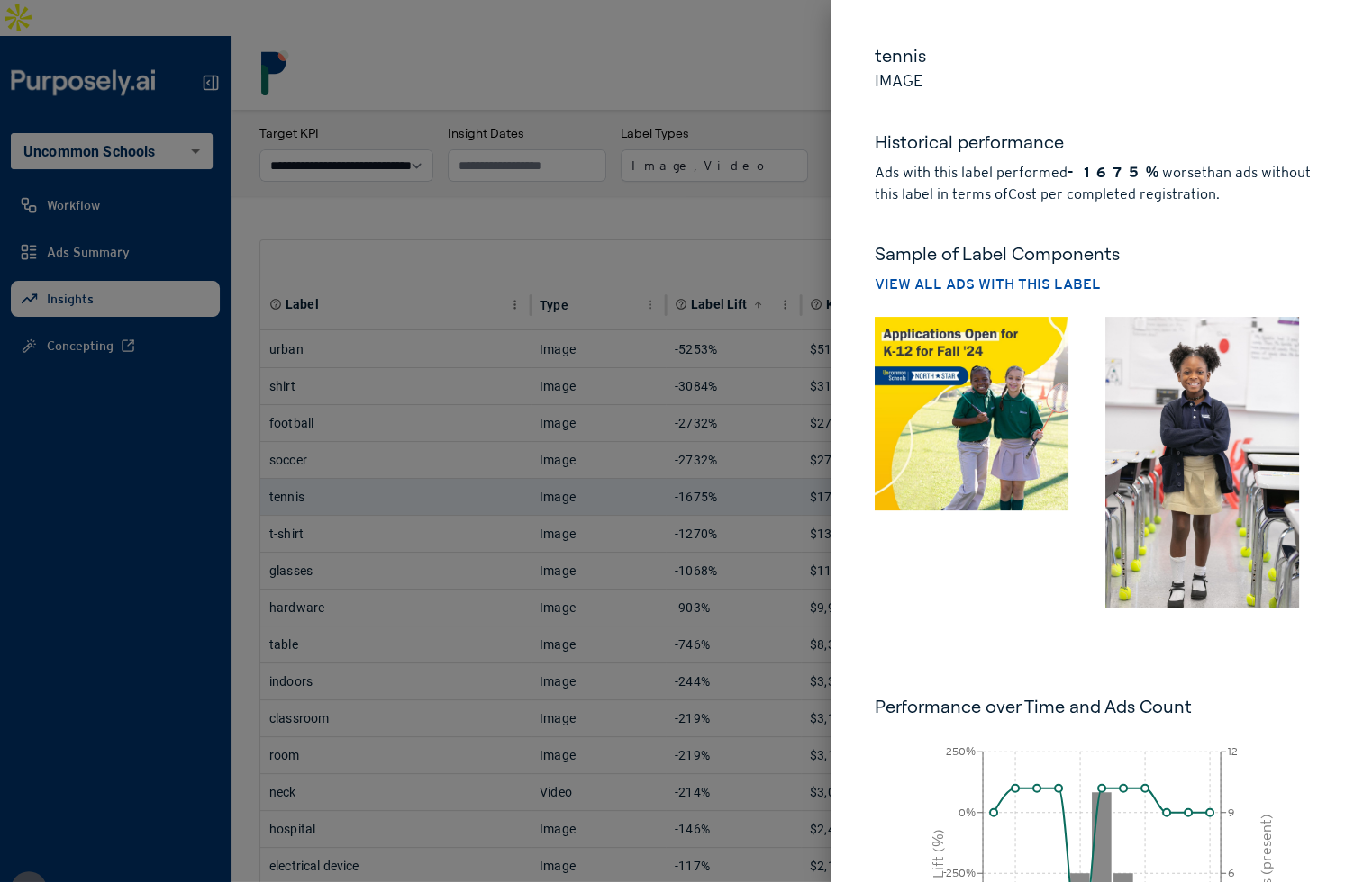
click at [744, 198] on div at bounding box center [686, 441] width 1372 height 882
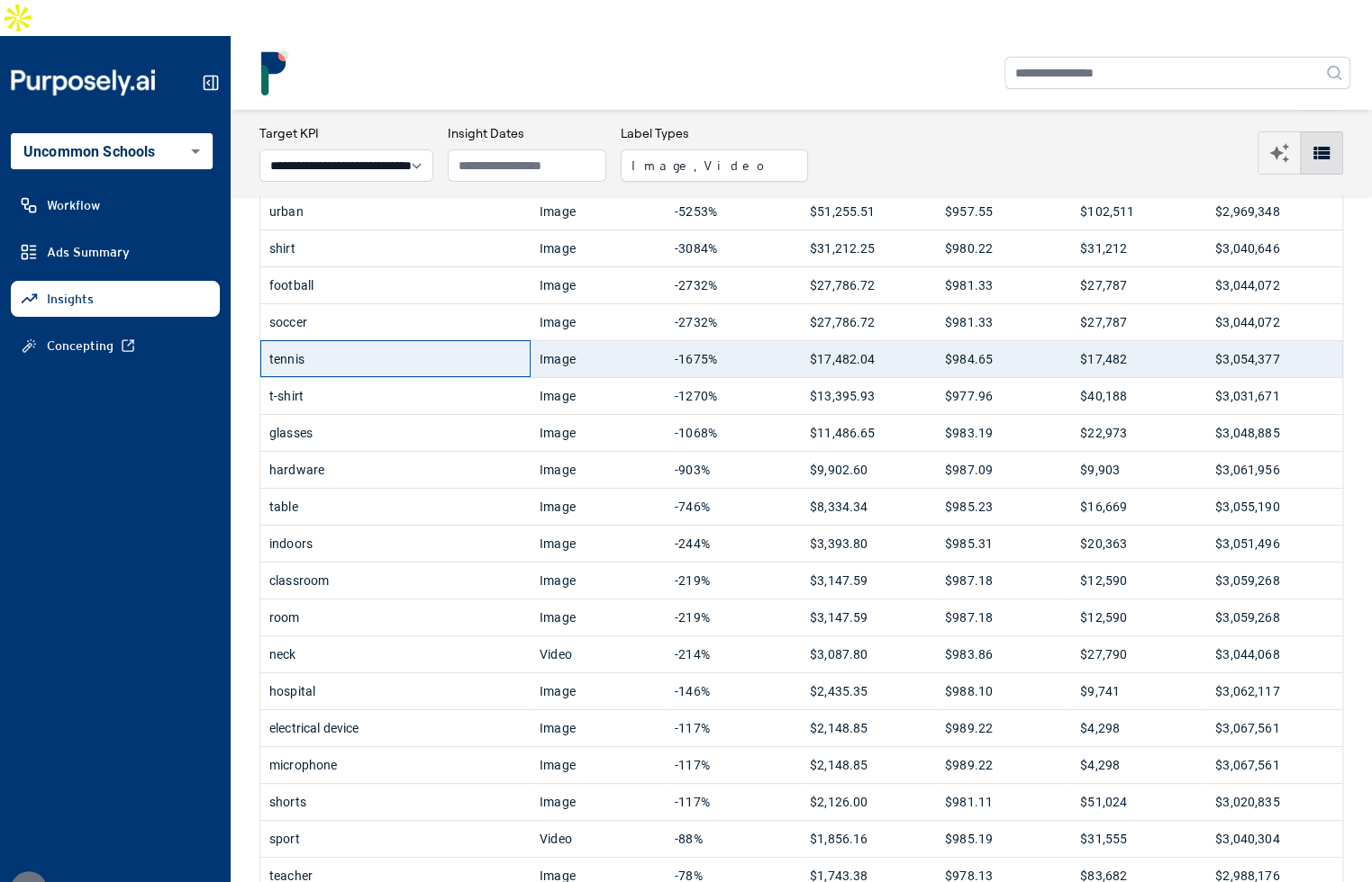
scroll to position [0, 0]
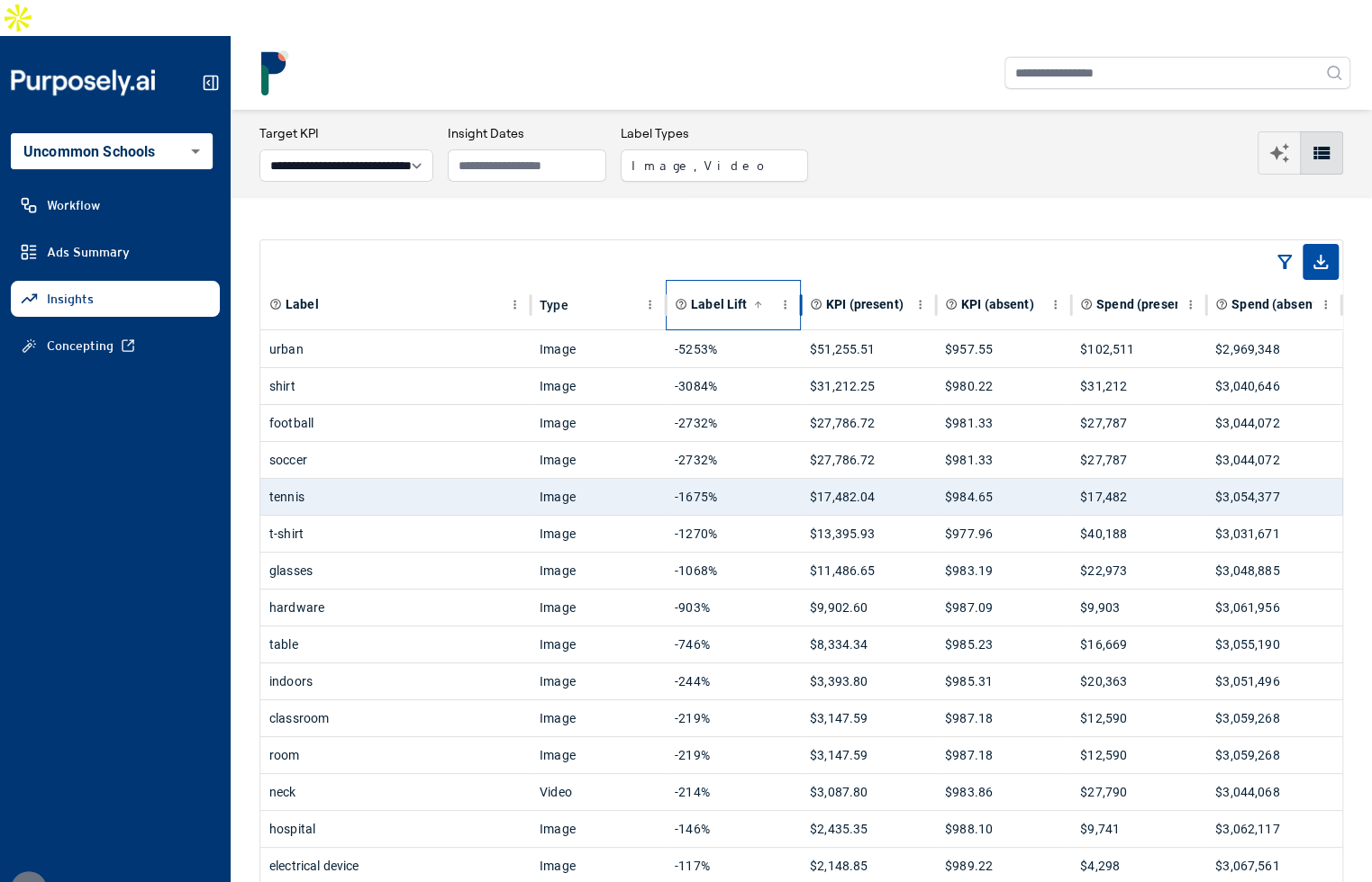
click at [701, 295] on span "Label Lift" at bounding box center [719, 304] width 56 height 18
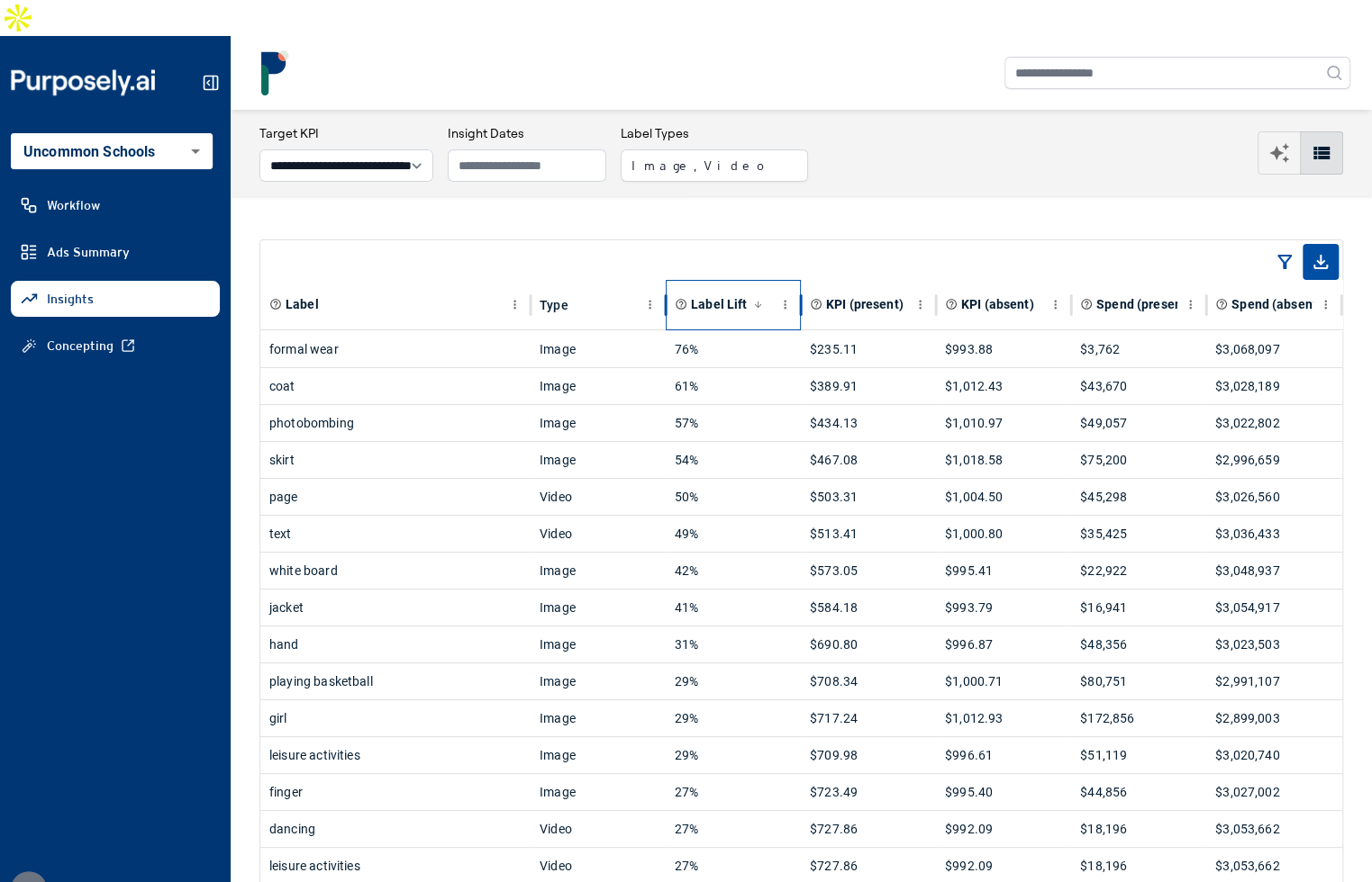
click at [716, 295] on span "Label Lift" at bounding box center [719, 304] width 56 height 18
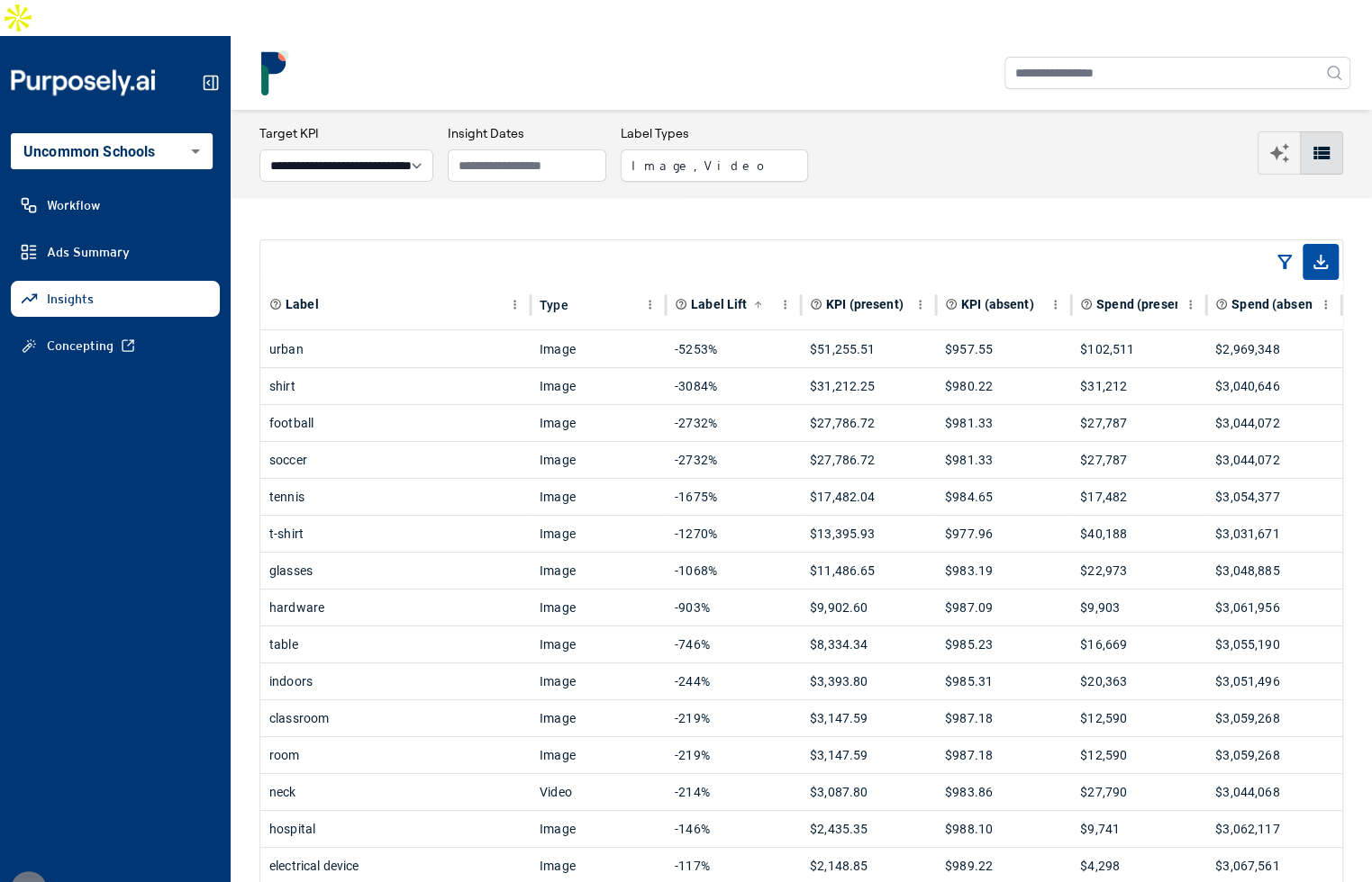
click at [702, 295] on span "Label Lift" at bounding box center [719, 304] width 56 height 18
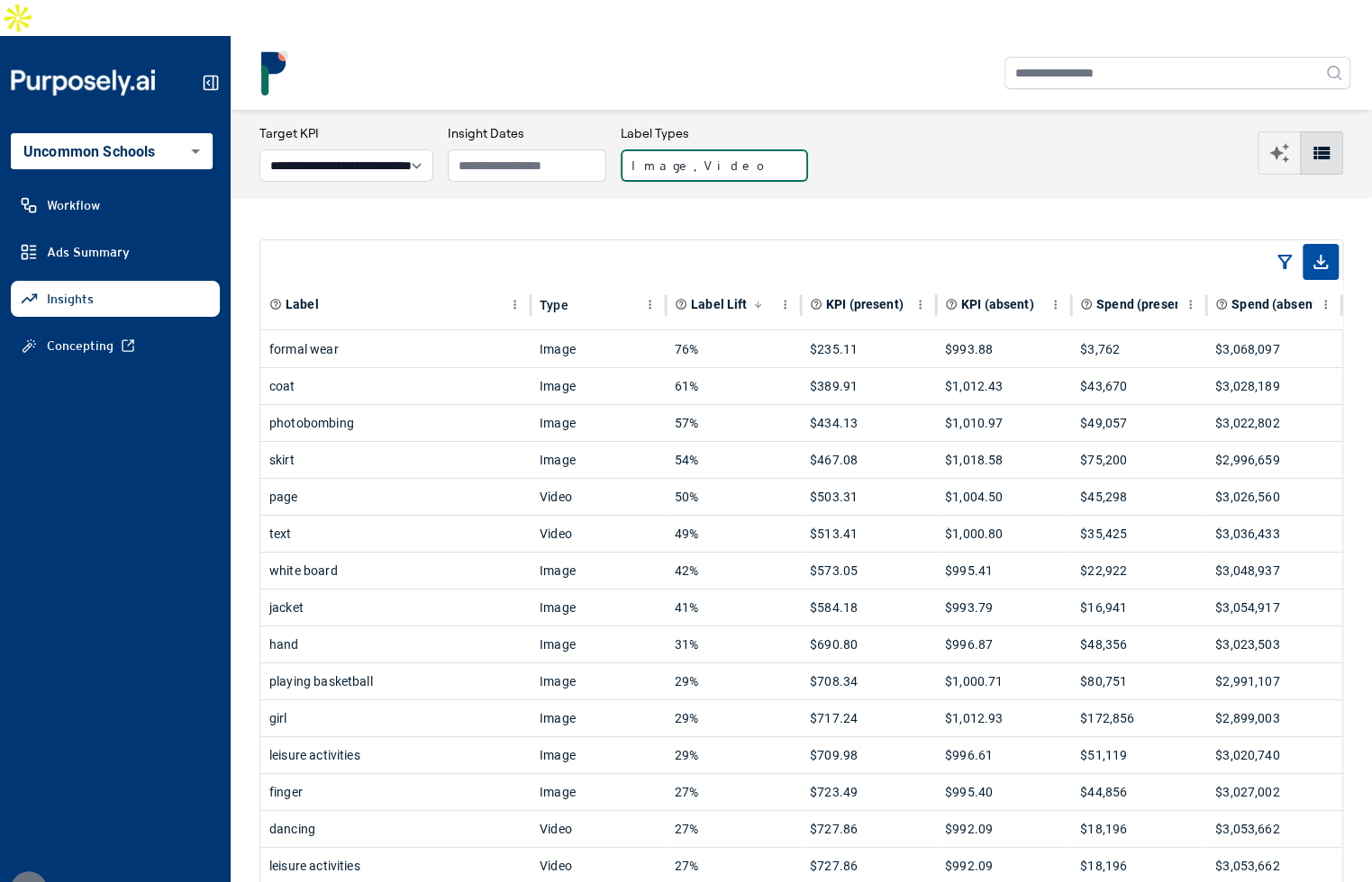
click at [714, 149] on button "Image, Video" at bounding box center [715, 166] width 188 height 33
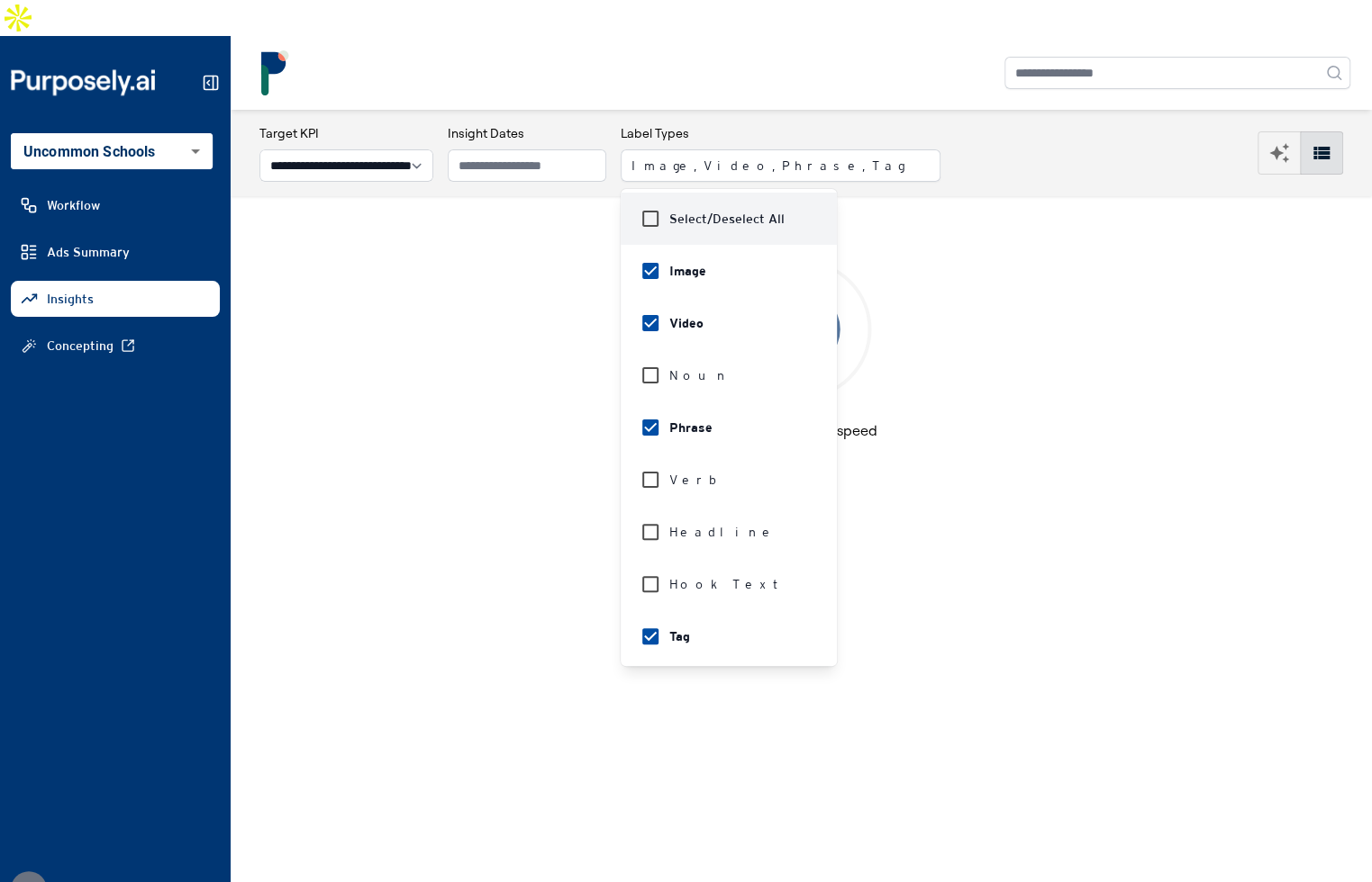
click at [922, 124] on div "**********" at bounding box center [801, 153] width 1084 height 57
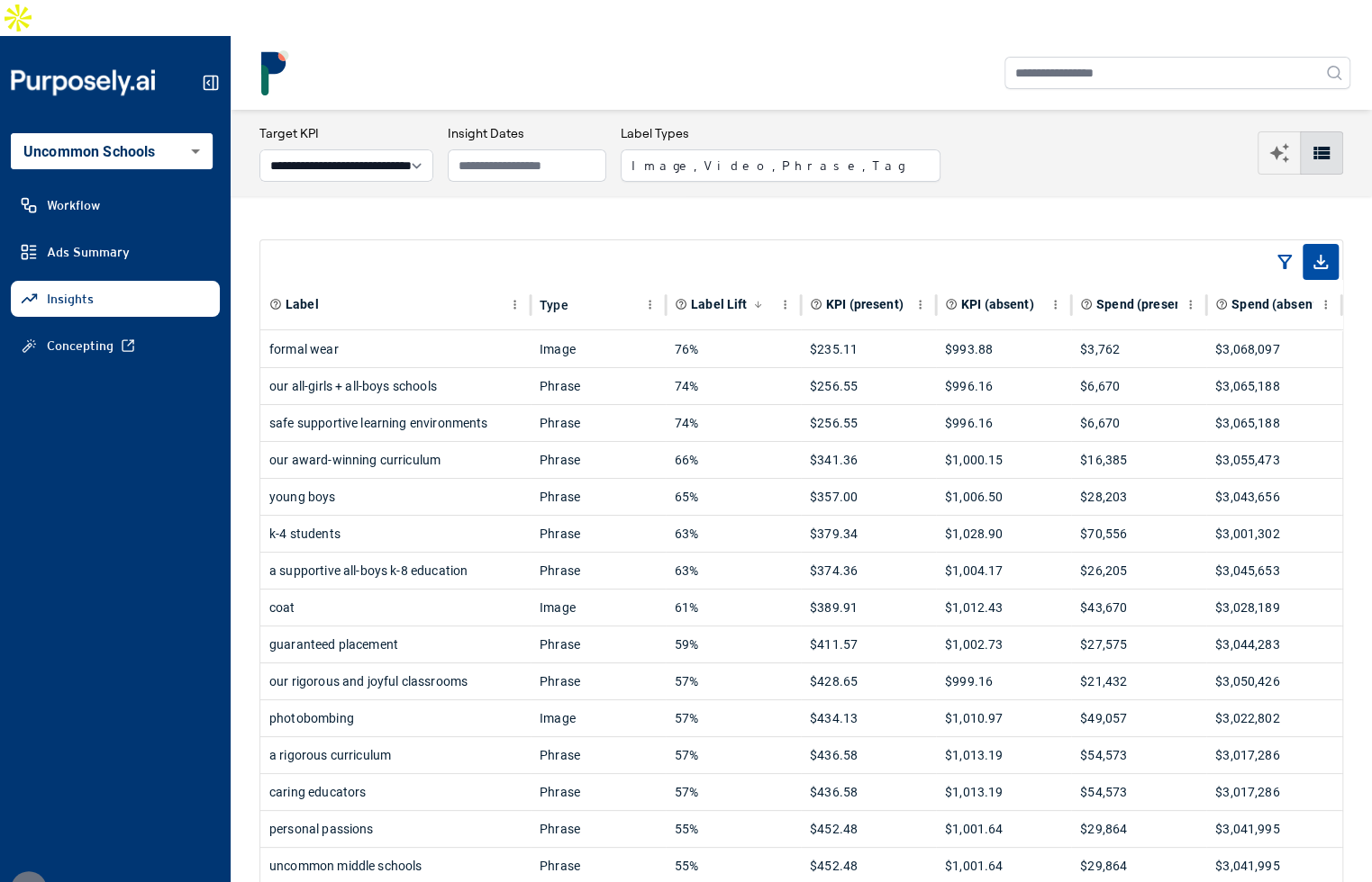
click at [918, 156] on div "**********" at bounding box center [801, 153] width 1141 height 86
click at [492, 368] on div "our all-girls + all-boys schools" at bounding box center [395, 386] width 252 height 36
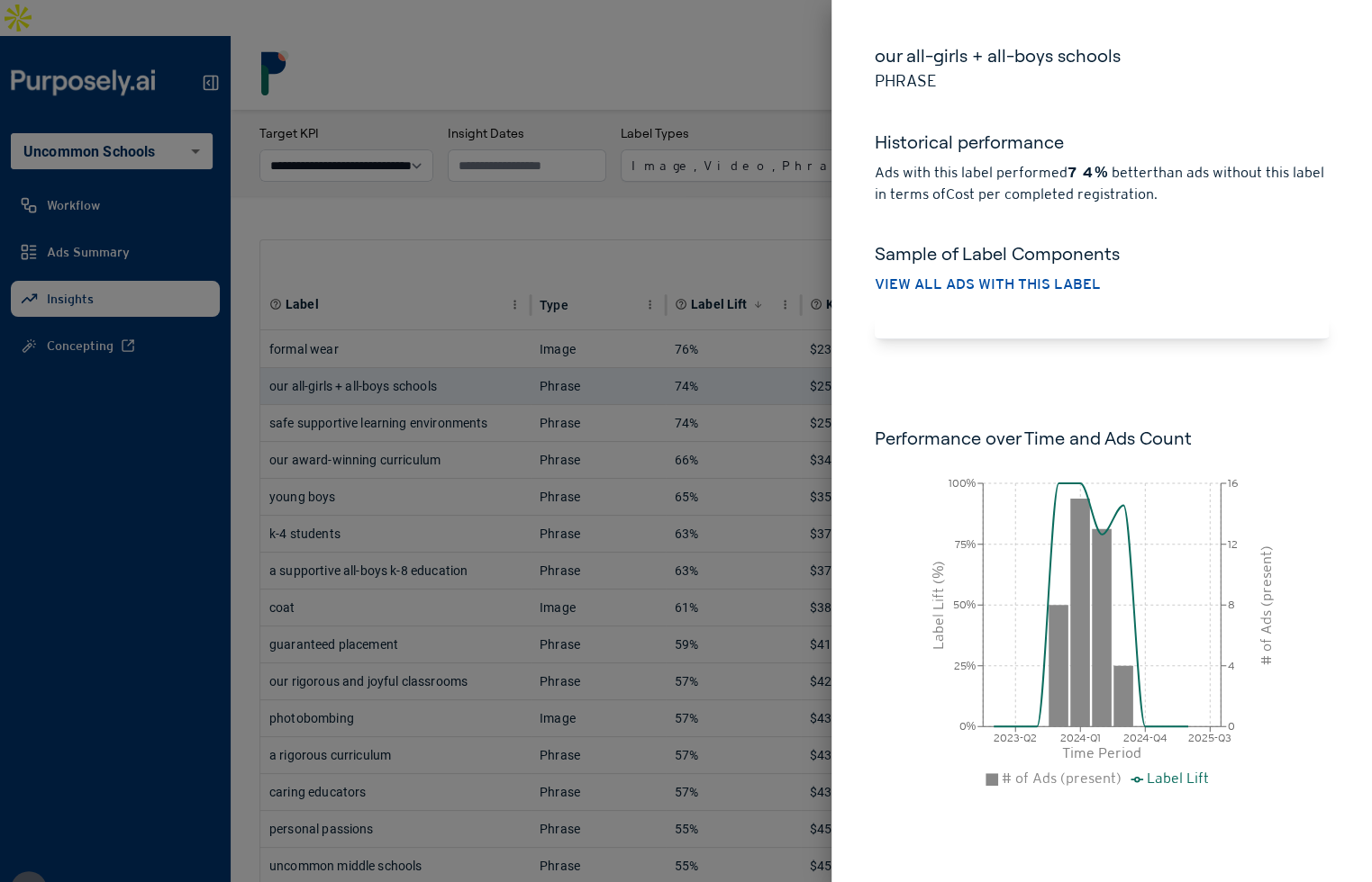
click at [492, 343] on div at bounding box center [686, 441] width 1372 height 882
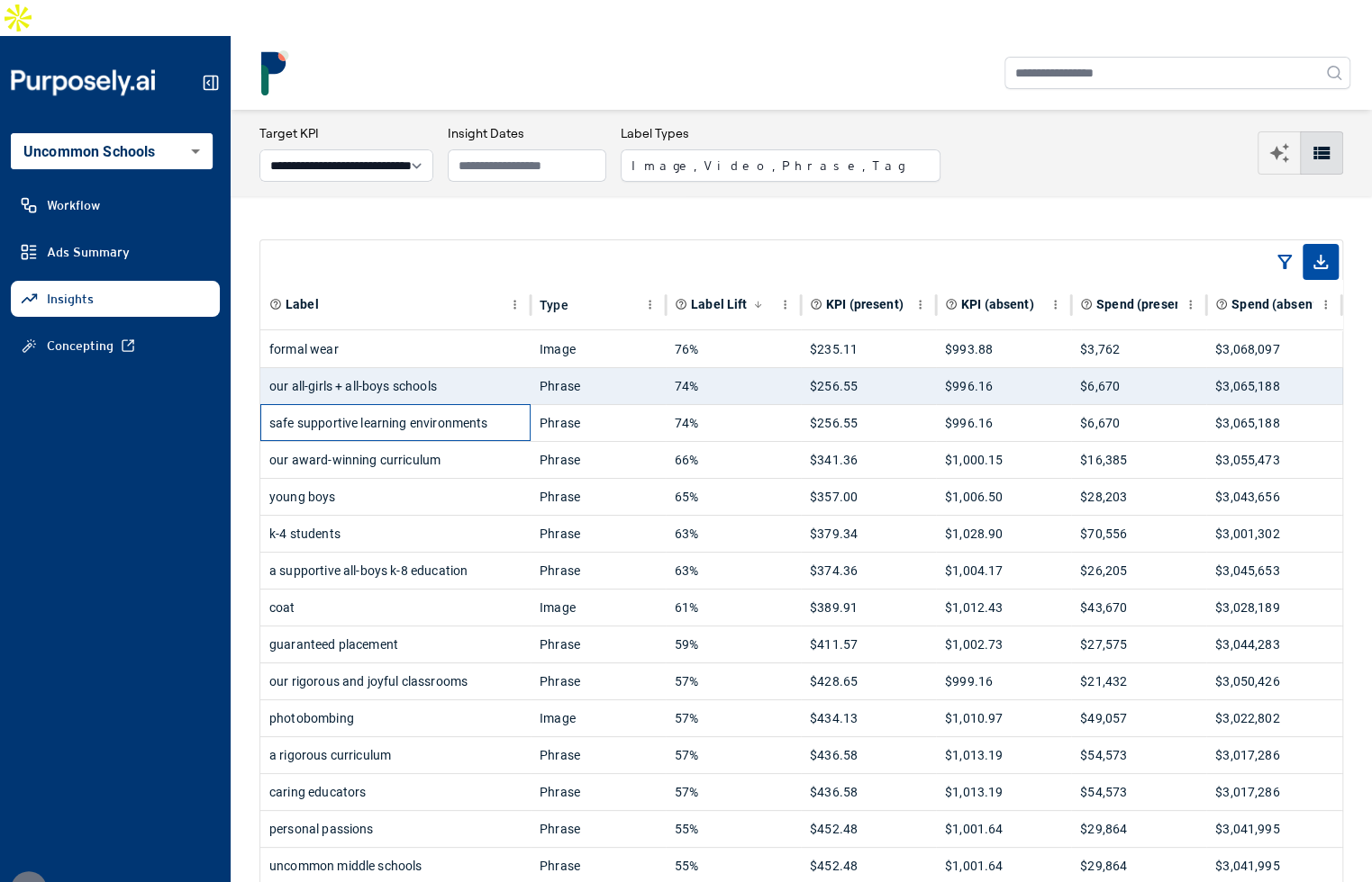
click at [494, 405] on div "safe supportive learning environments" at bounding box center [395, 423] width 252 height 36
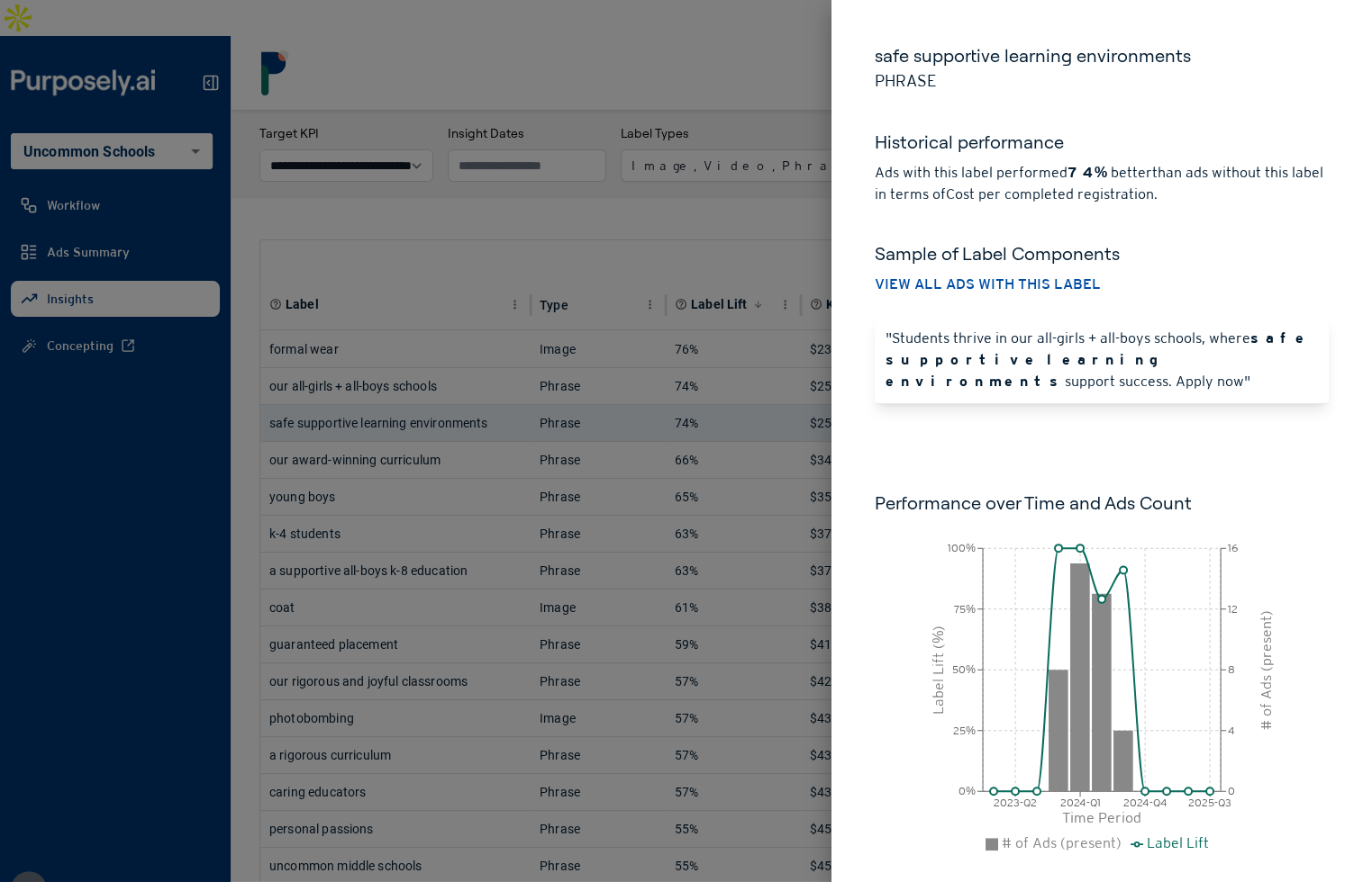
click at [927, 411] on div "safe supportive learning environments Phrase Historical performance Ads with th…" at bounding box center [1102, 466] width 540 height 934
click at [720, 183] on div at bounding box center [686, 441] width 1372 height 882
